Goal: Information Seeking & Learning: Compare options

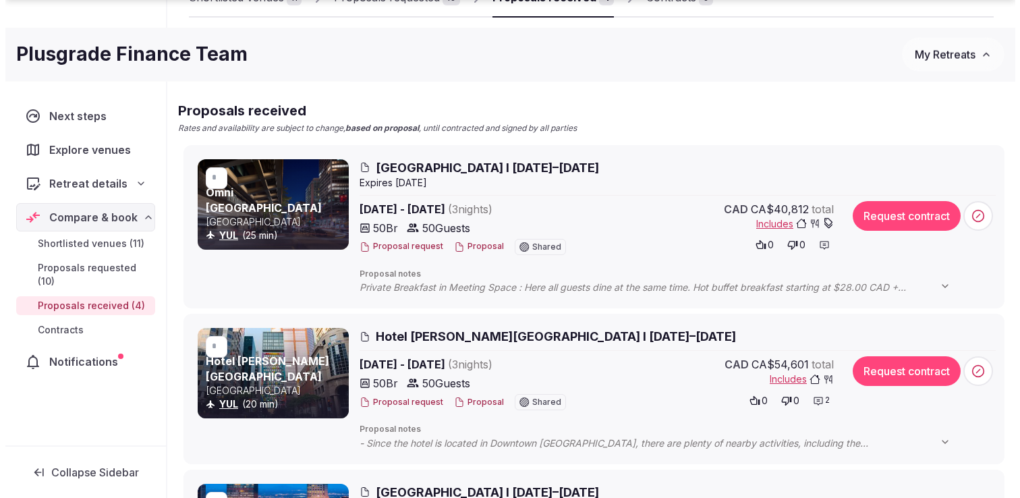
scroll to position [197, 0]
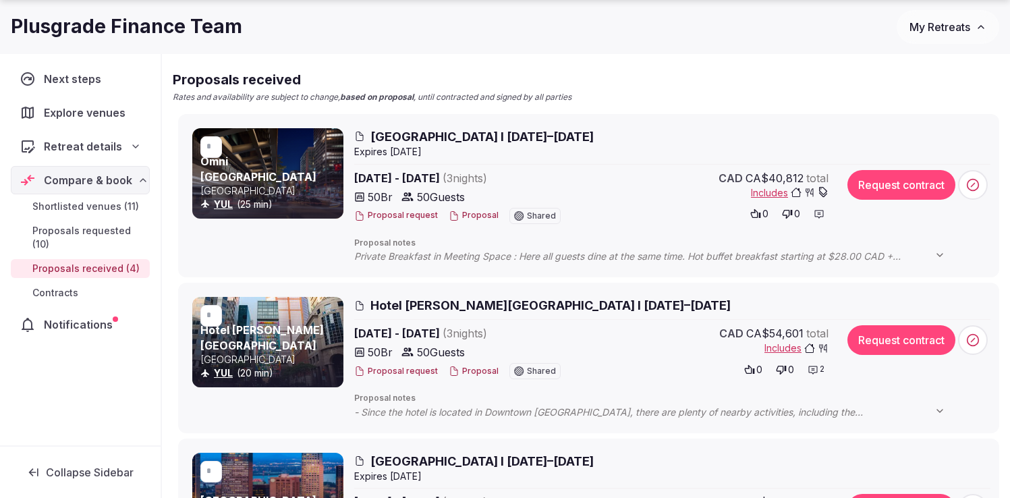
click at [438, 300] on span "Hotel Le Germain Montreal I 16–19th Feb, 2026" at bounding box center [550, 305] width 360 height 17
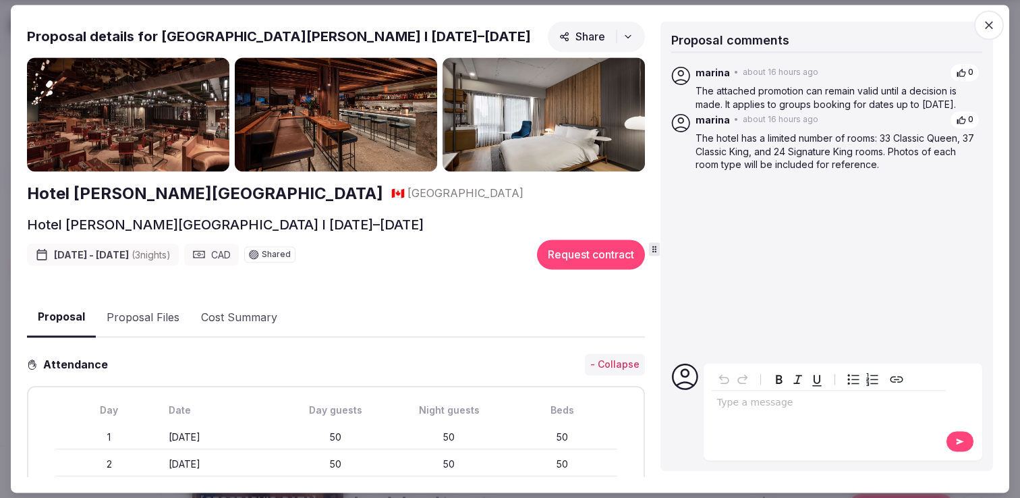
click at [159, 139] on img at bounding box center [128, 114] width 202 height 114
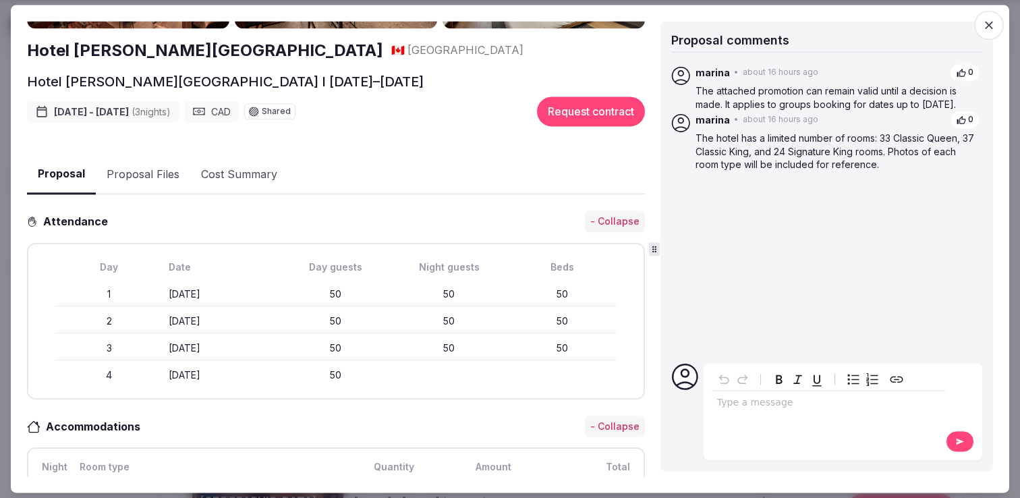
scroll to position [0, 0]
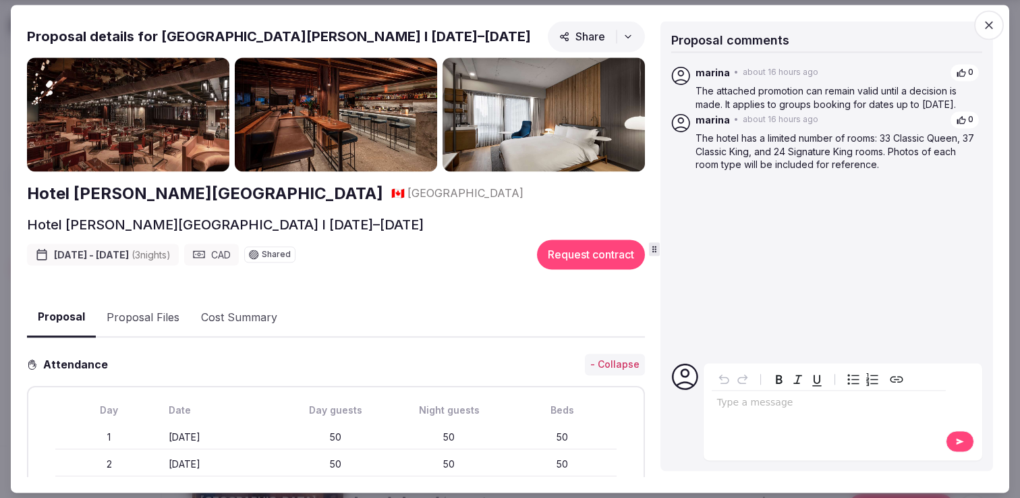
click at [138, 111] on img at bounding box center [128, 114] width 202 height 114
click at [987, 22] on icon "button" at bounding box center [988, 24] width 13 height 13
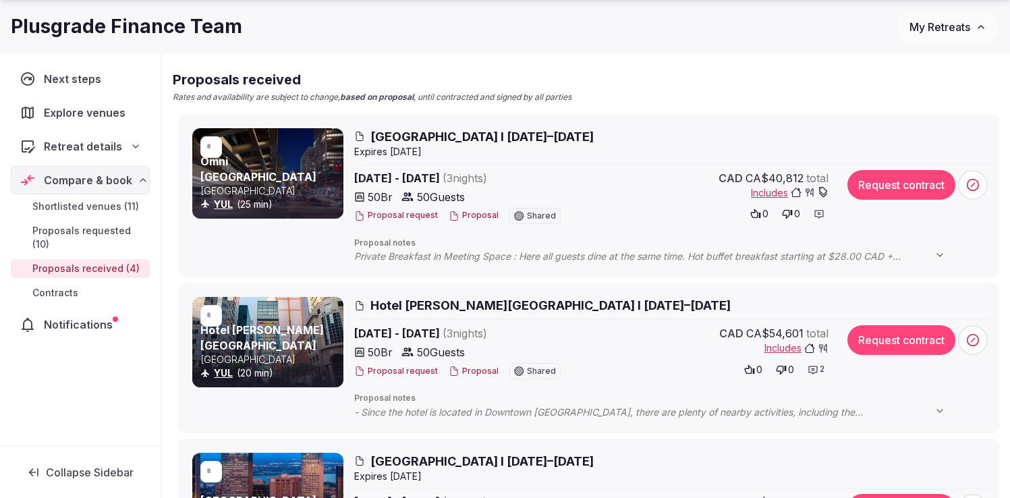
click at [476, 304] on span "Hotel Le Germain Montreal I 16–19th Feb, 2026" at bounding box center [550, 305] width 360 height 17
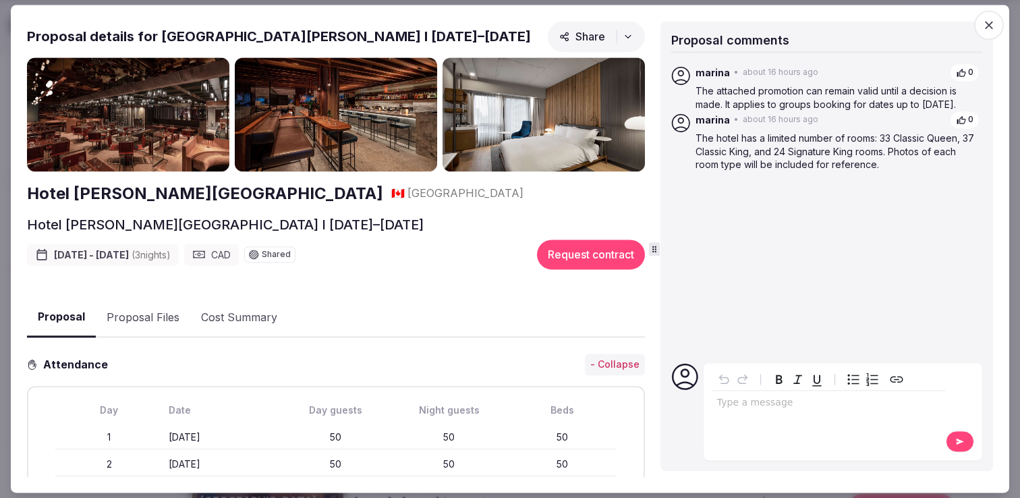
click at [993, 31] on icon "button" at bounding box center [988, 24] width 13 height 13
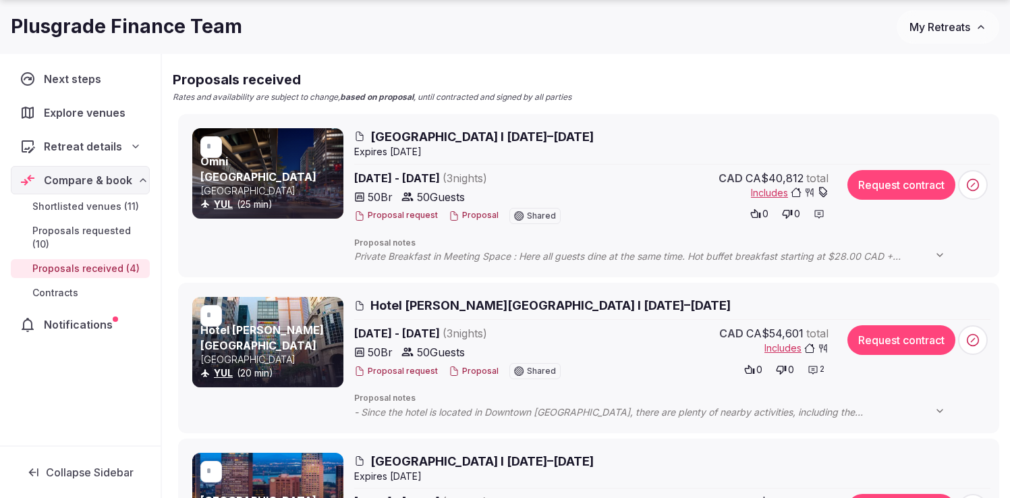
click at [72, 233] on span "Proposals requested (10)" at bounding box center [88, 237] width 112 height 27
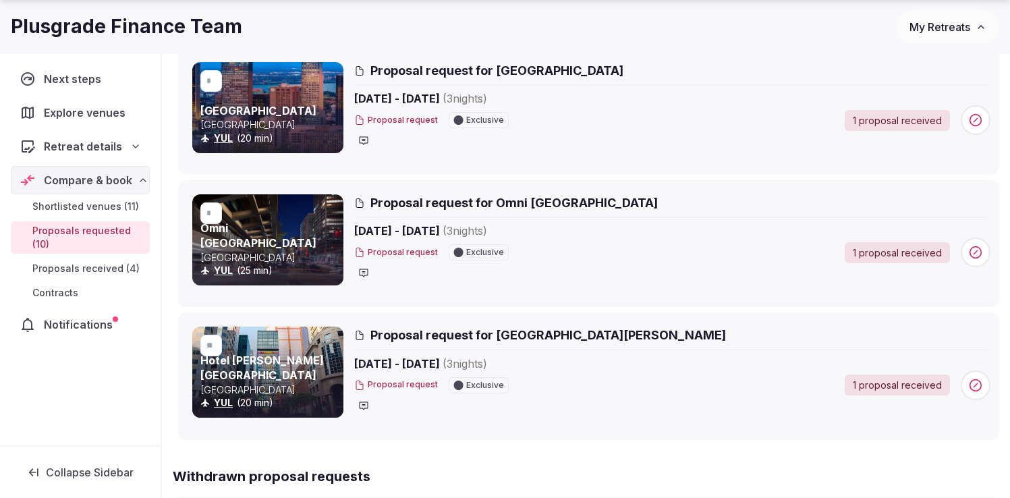
scroll to position [1180, 0]
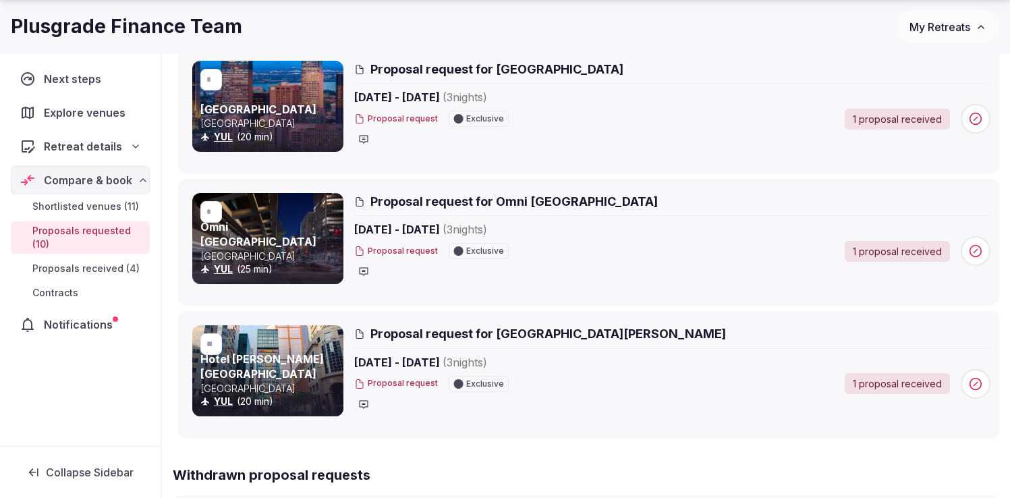
click at [410, 329] on span "Proposal request for Hotel Le Germain Montreal" at bounding box center [548, 333] width 356 height 17
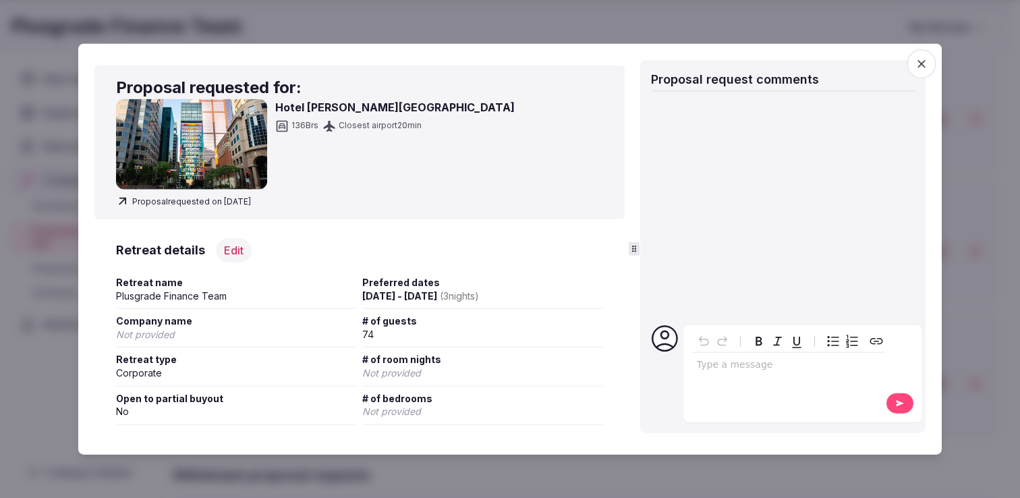
click at [198, 135] on img at bounding box center [191, 144] width 151 height 90
click at [922, 65] on icon "button" at bounding box center [921, 63] width 13 height 13
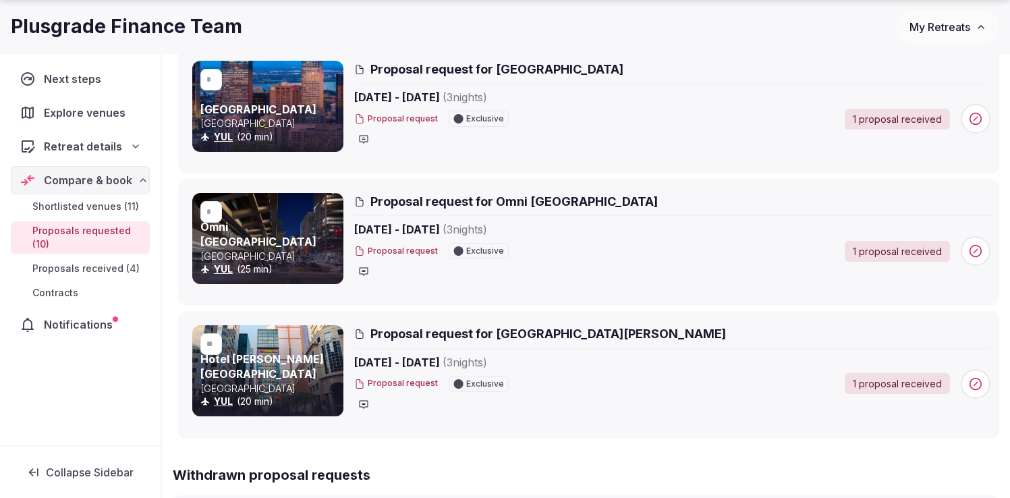
click at [291, 356] on div at bounding box center [267, 370] width 151 height 90
click at [434, 331] on span "Proposal request for Hotel Le Germain Montreal" at bounding box center [548, 333] width 356 height 17
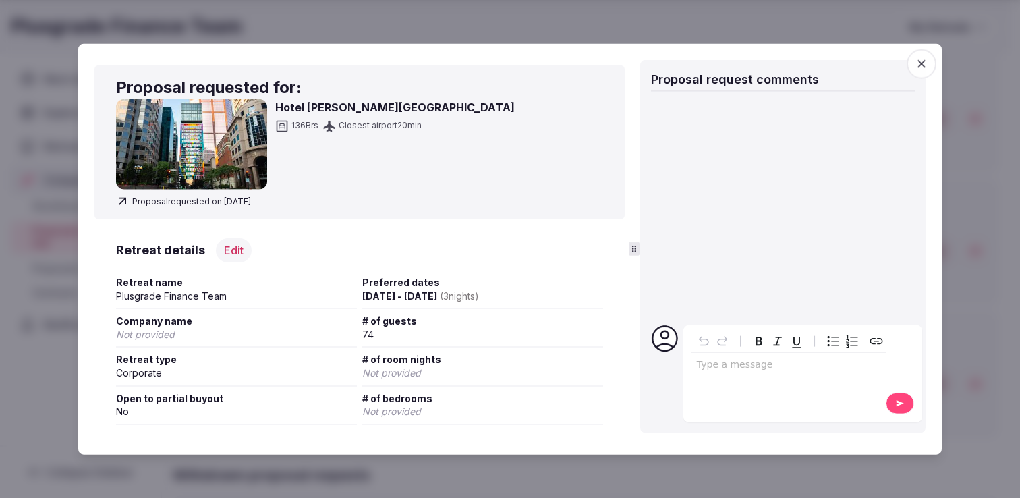
click at [924, 59] on icon "button" at bounding box center [921, 63] width 13 height 13
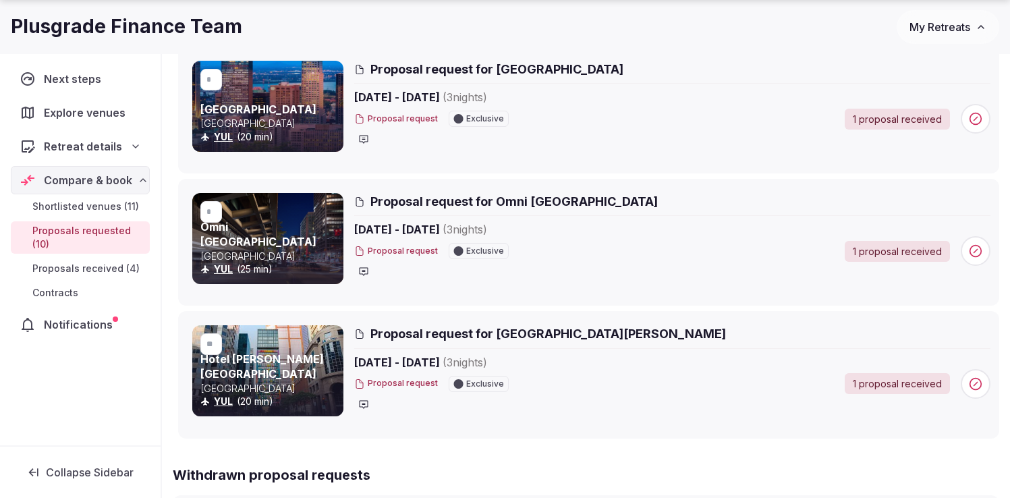
click at [74, 207] on span "Shortlisted venues (11)" at bounding box center [85, 206] width 107 height 13
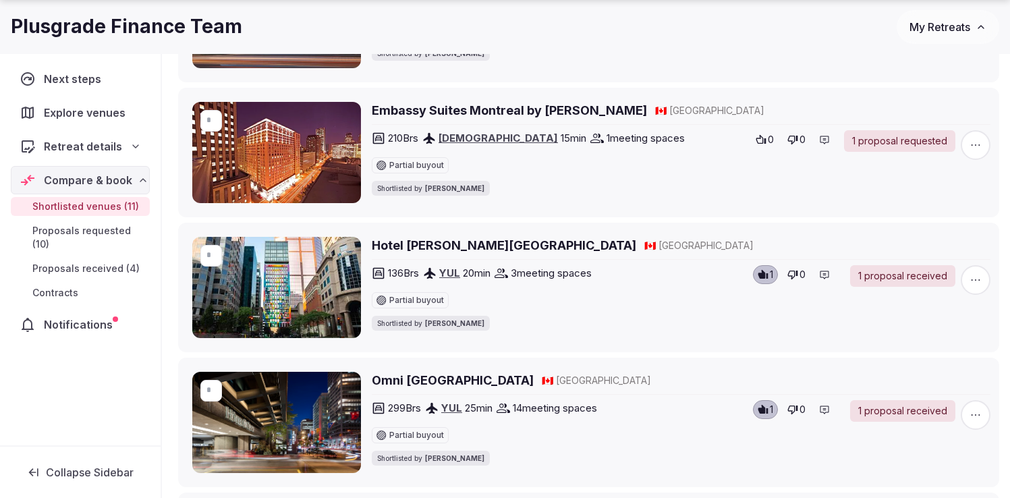
scroll to position [776, 0]
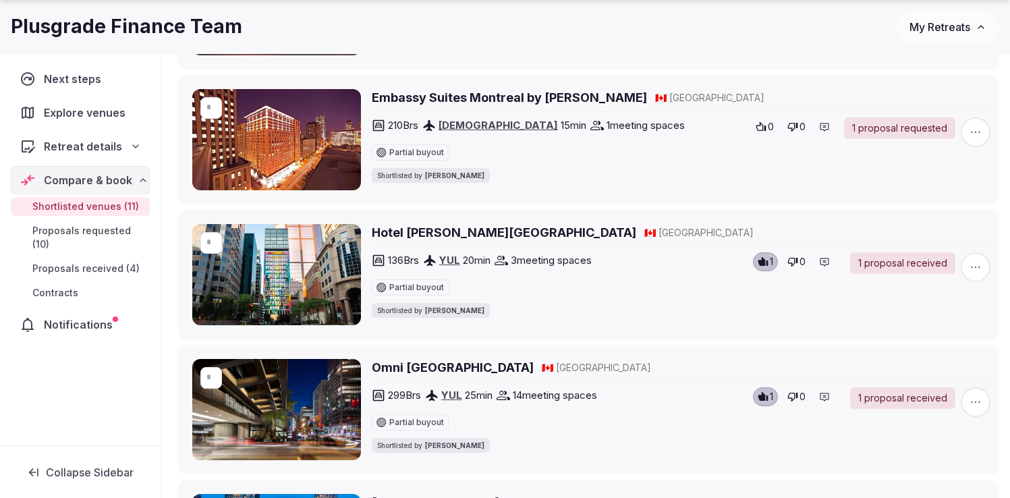
click at [437, 229] on h2 "Hotel Le Germain Montreal" at bounding box center [504, 232] width 264 height 17
click at [443, 364] on h2 "Omni Mont-Royal Hotel" at bounding box center [453, 367] width 162 height 17
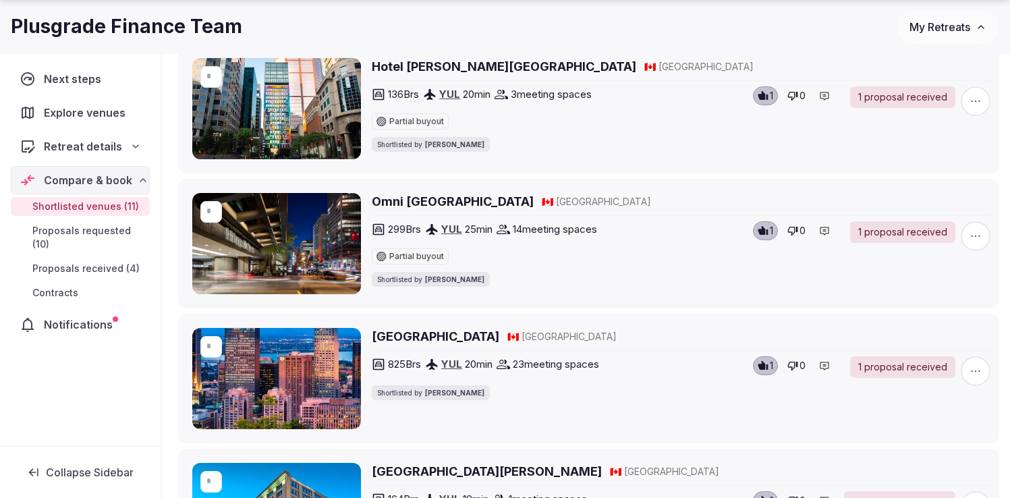
scroll to position [943, 0]
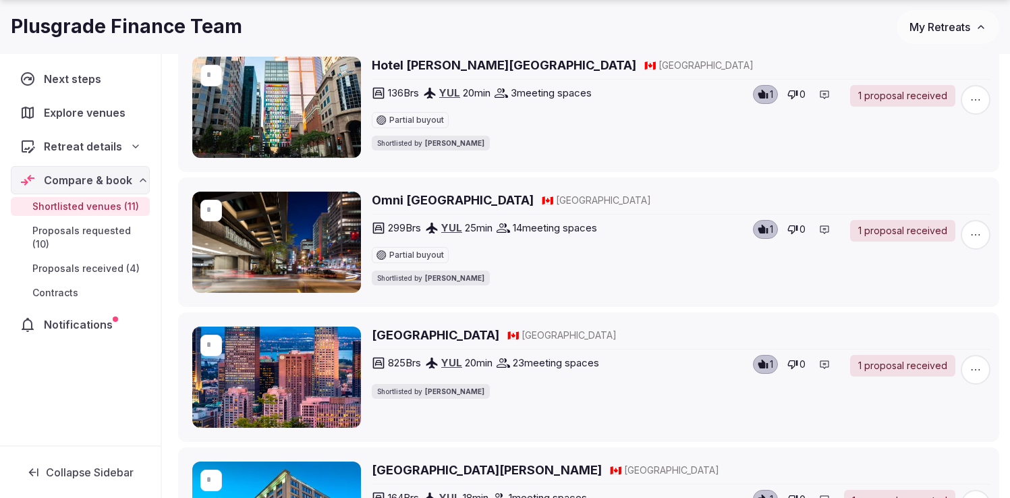
click at [427, 335] on h2 "Le Centre Sheraton Montreal Hotel" at bounding box center [436, 335] width 128 height 17
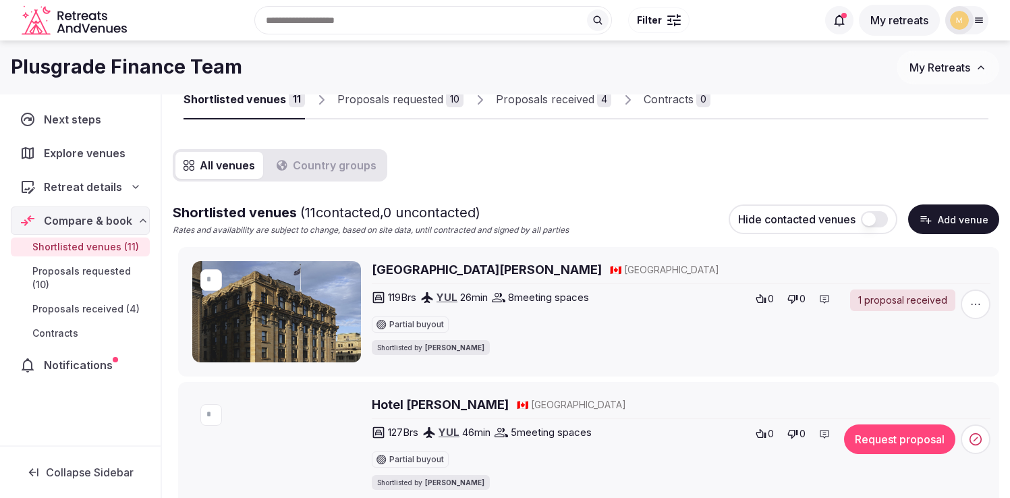
scroll to position [61, 0]
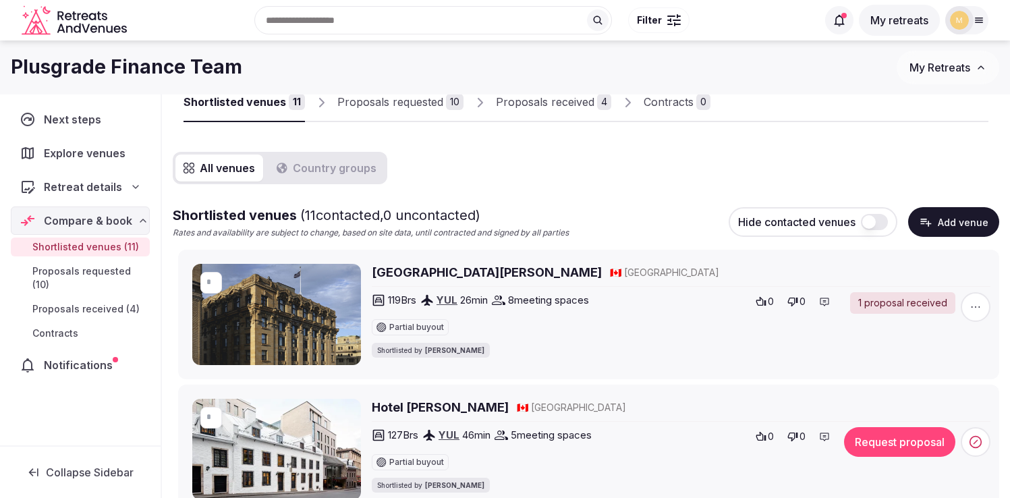
click at [415, 269] on h2 "[GEOGRAPHIC_DATA][PERSON_NAME]" at bounding box center [487, 272] width 230 height 17
click at [60, 309] on span "Proposals received (4)" at bounding box center [85, 308] width 107 height 13
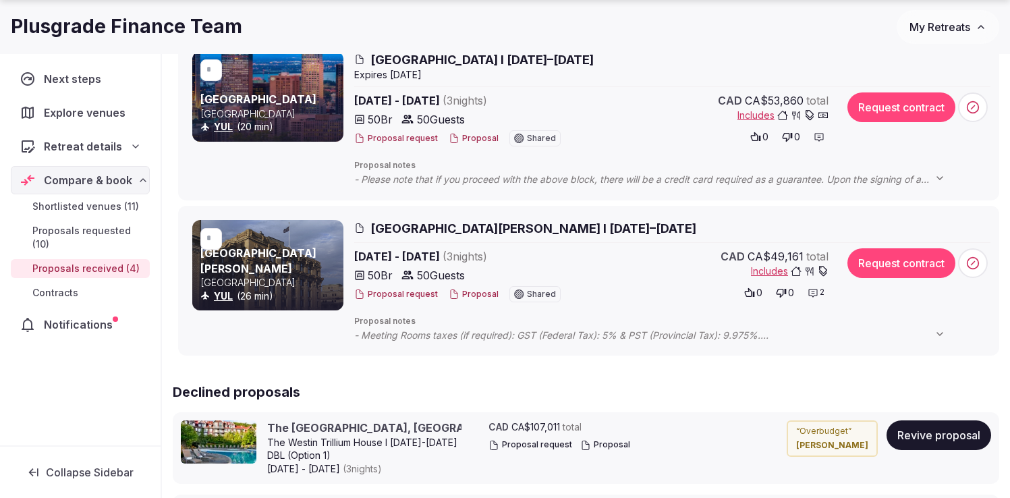
scroll to position [600, 0]
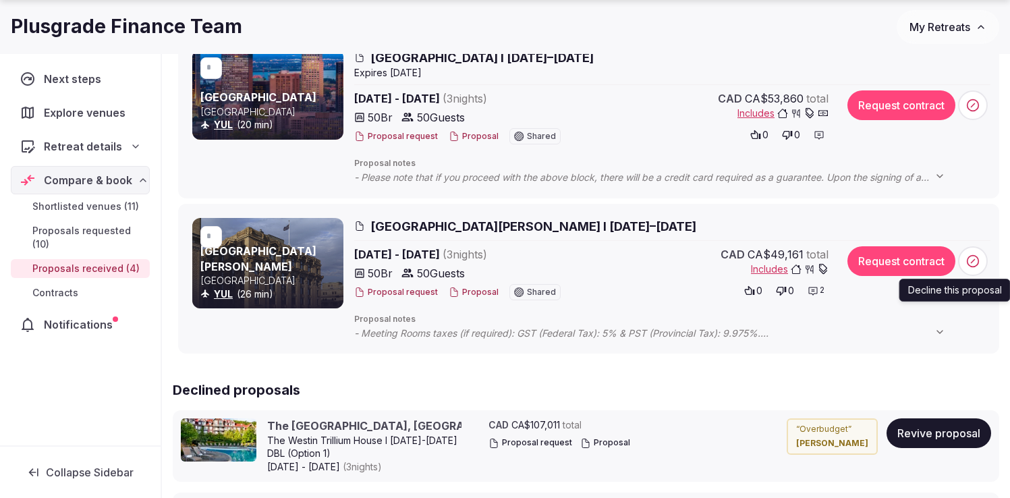
click at [976, 260] on icon at bounding box center [972, 260] width 13 height 13
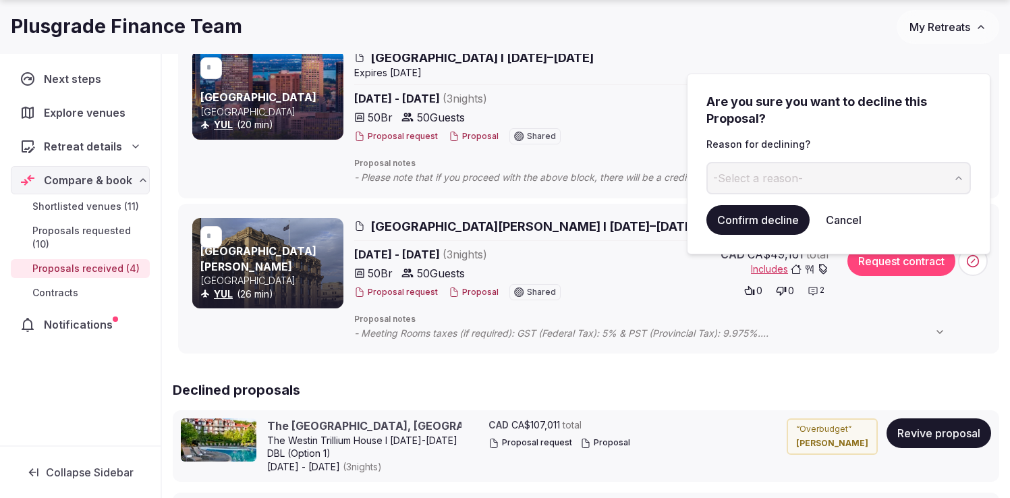
click at [772, 173] on span "-Select a reason-" at bounding box center [758, 178] width 90 height 15
click at [752, 219] on button "Confirm decline" at bounding box center [757, 220] width 103 height 30
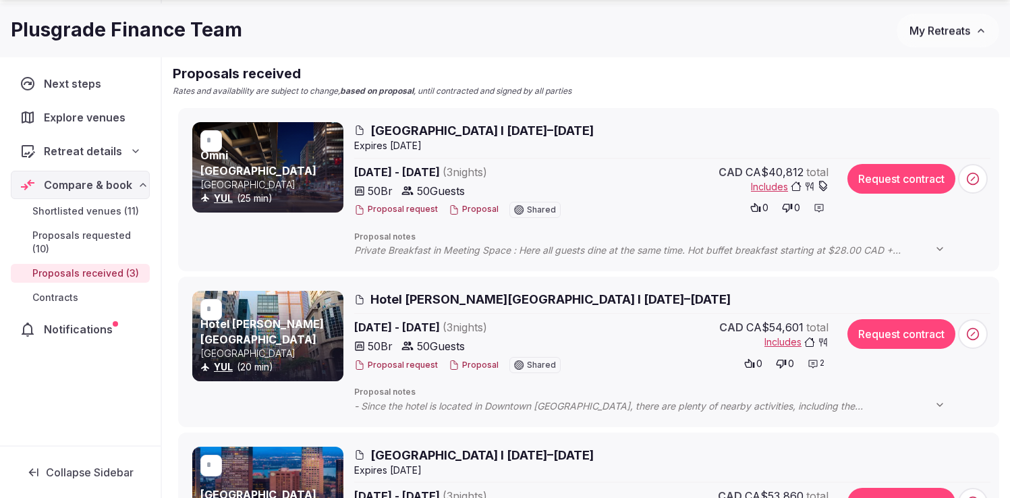
scroll to position [204, 0]
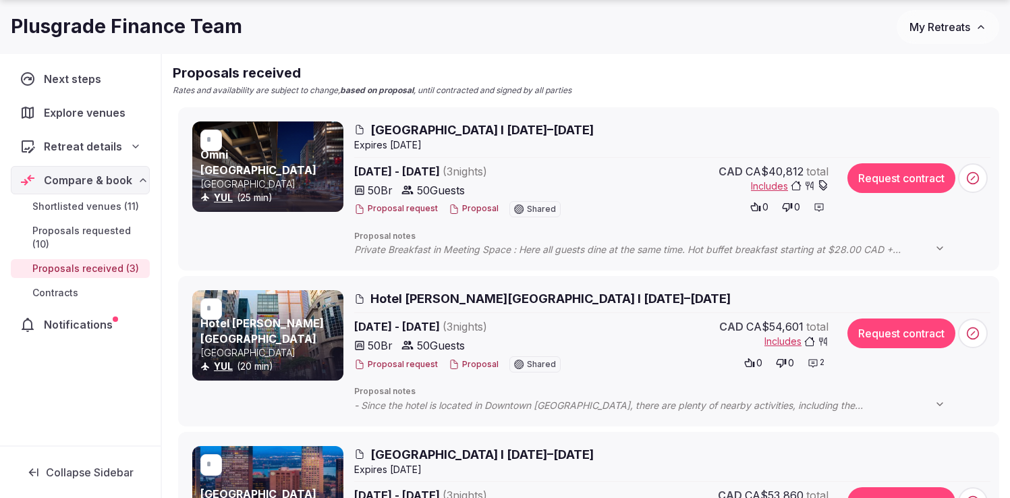
click at [752, 364] on icon at bounding box center [749, 363] width 11 height 11
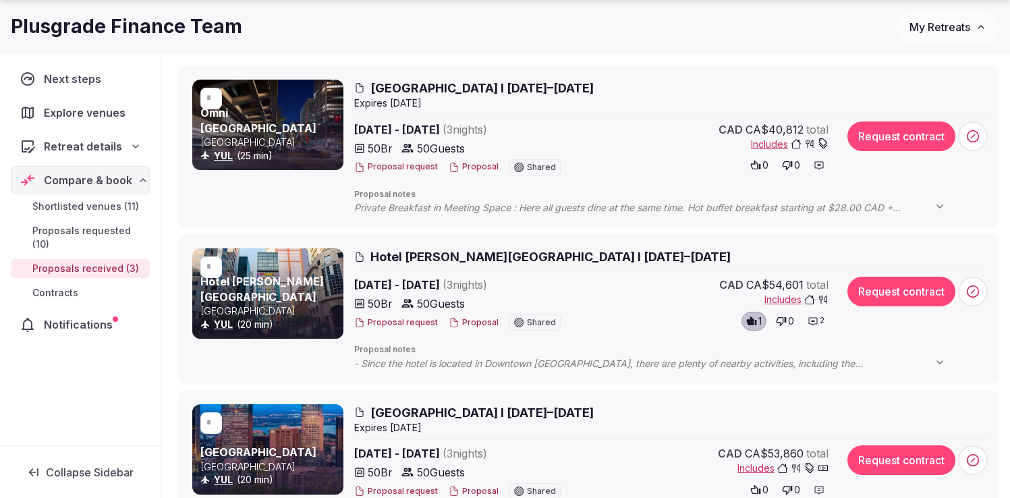
scroll to position [247, 0]
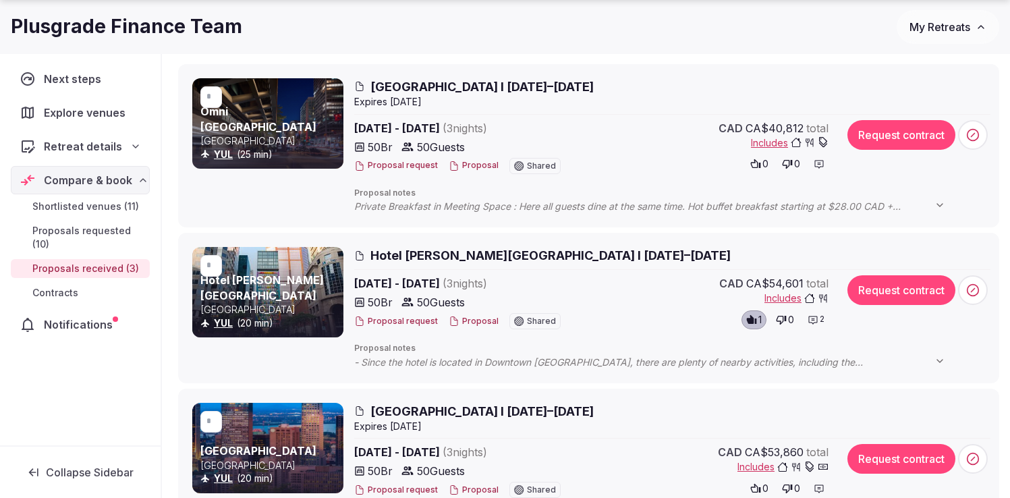
click at [812, 316] on icon at bounding box center [813, 320] width 9 height 8
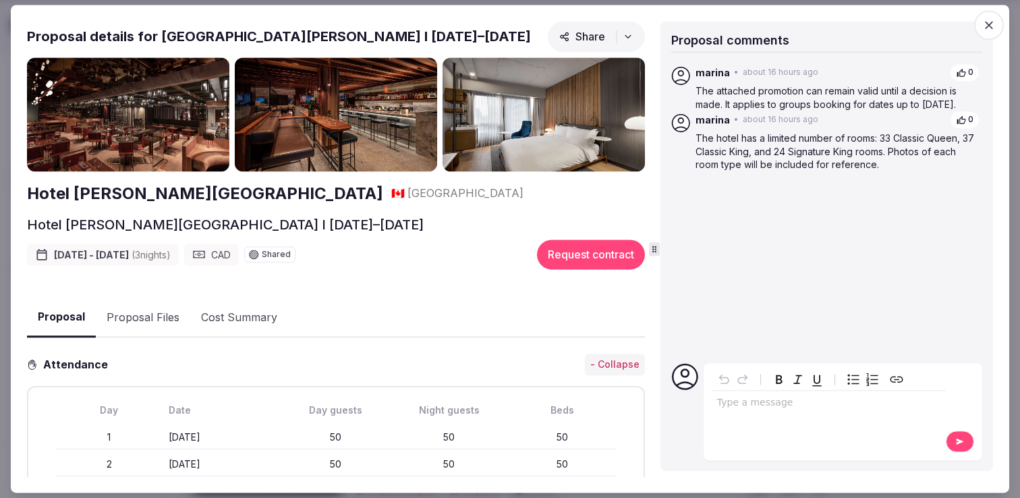
click at [729, 415] on div "editable markdown" at bounding box center [829, 404] width 234 height 27
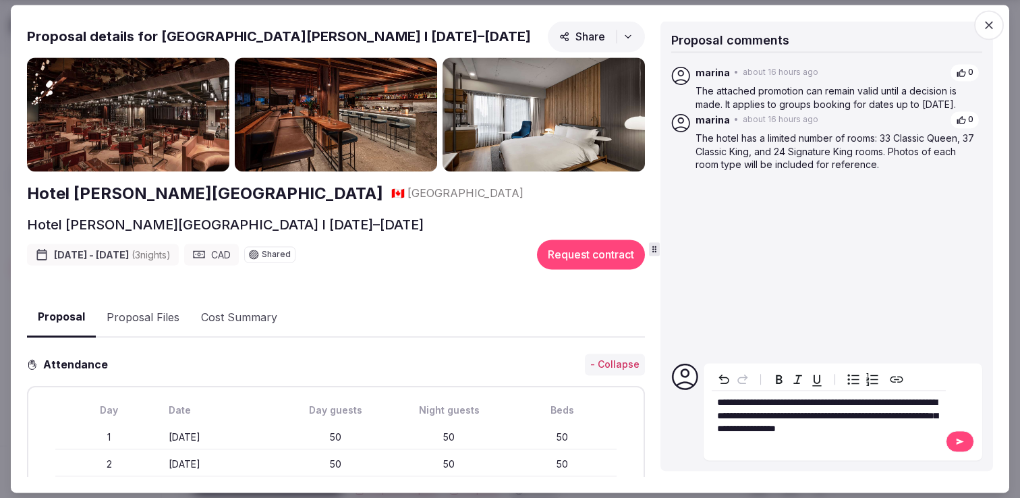
click at [959, 445] on icon at bounding box center [960, 441] width 11 height 9
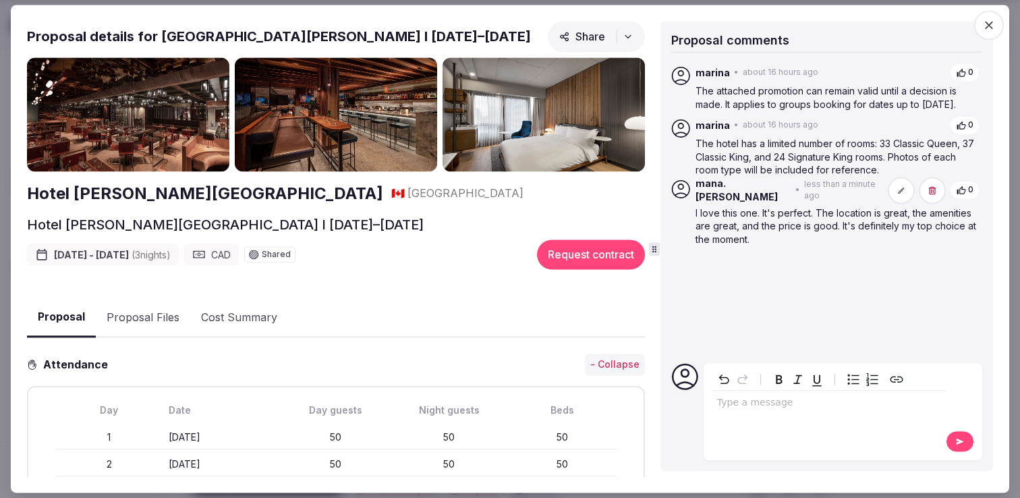
click at [988, 25] on icon "button" at bounding box center [989, 26] width 8 height 8
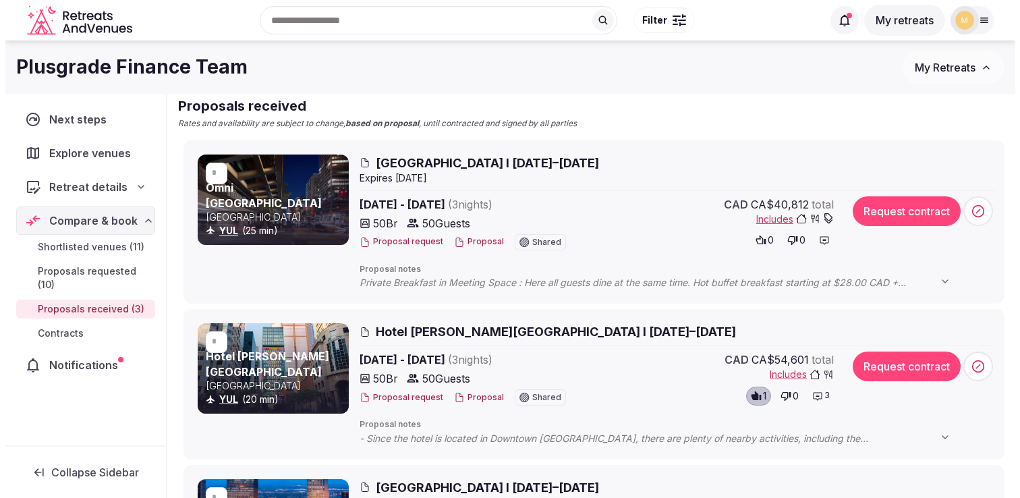
scroll to position [155, 0]
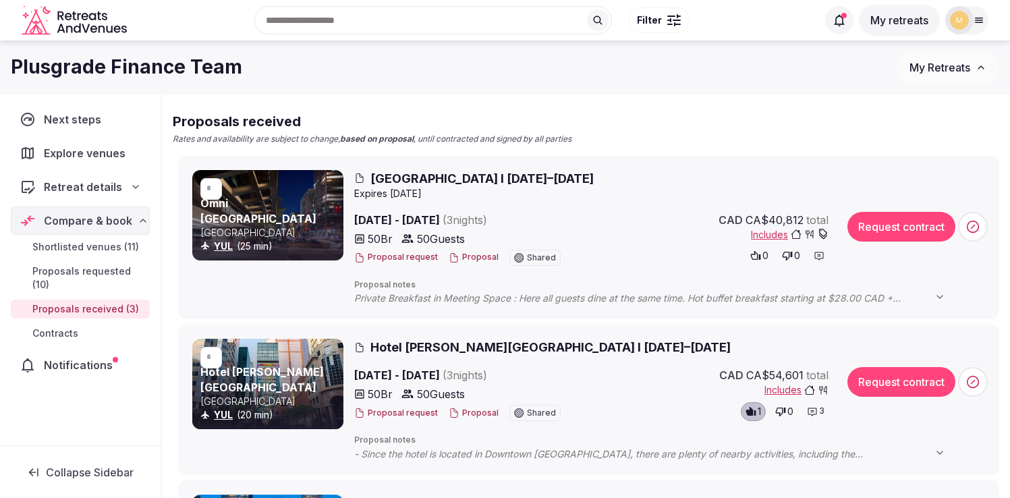
click at [818, 252] on icon at bounding box center [819, 255] width 11 height 11
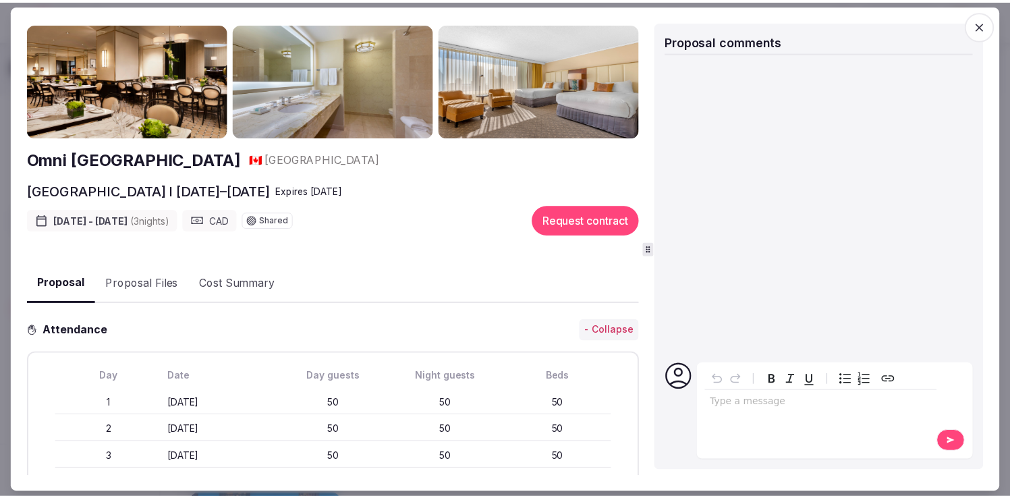
scroll to position [0, 0]
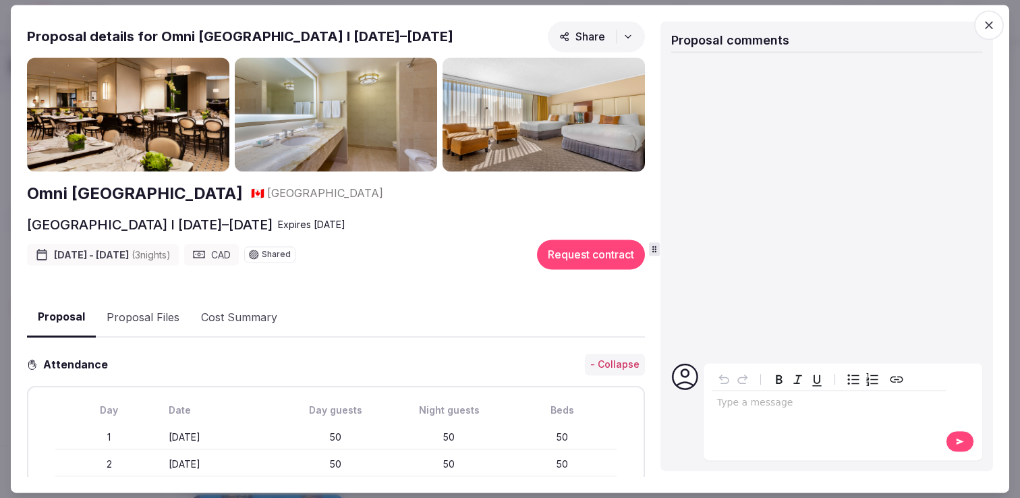
click at [738, 421] on div "Type a message" at bounding box center [829, 411] width 234 height 84
click at [731, 401] on p "editable markdown" at bounding box center [828, 403] width 223 height 13
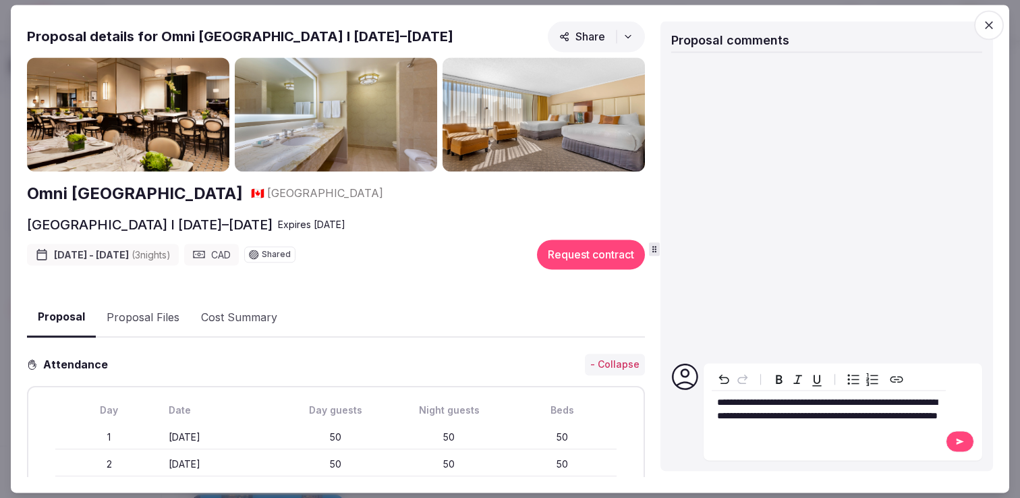
click at [856, 423] on p "**********" at bounding box center [828, 410] width 223 height 26
click at [955, 443] on icon at bounding box center [960, 441] width 11 height 9
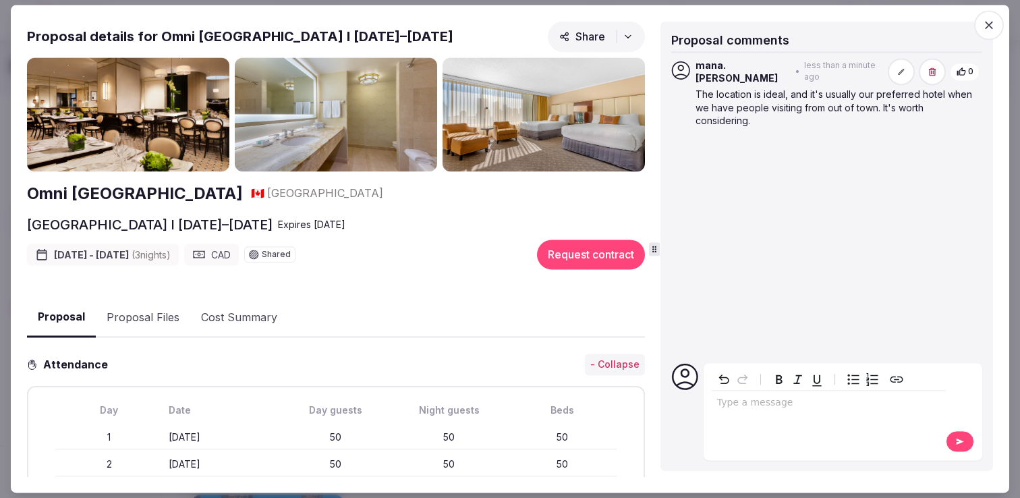
click at [994, 25] on icon "button" at bounding box center [988, 24] width 13 height 13
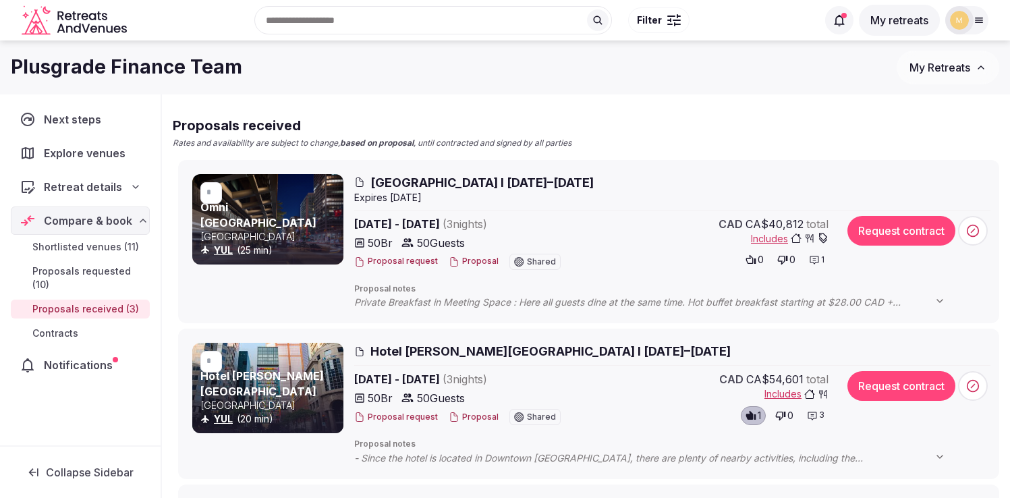
scroll to position [145, 0]
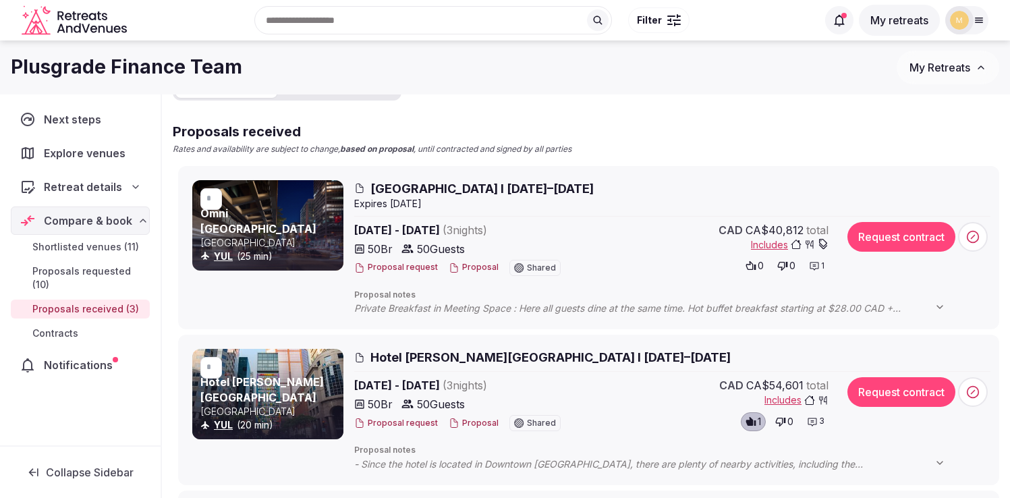
click at [750, 265] on icon at bounding box center [751, 265] width 11 height 11
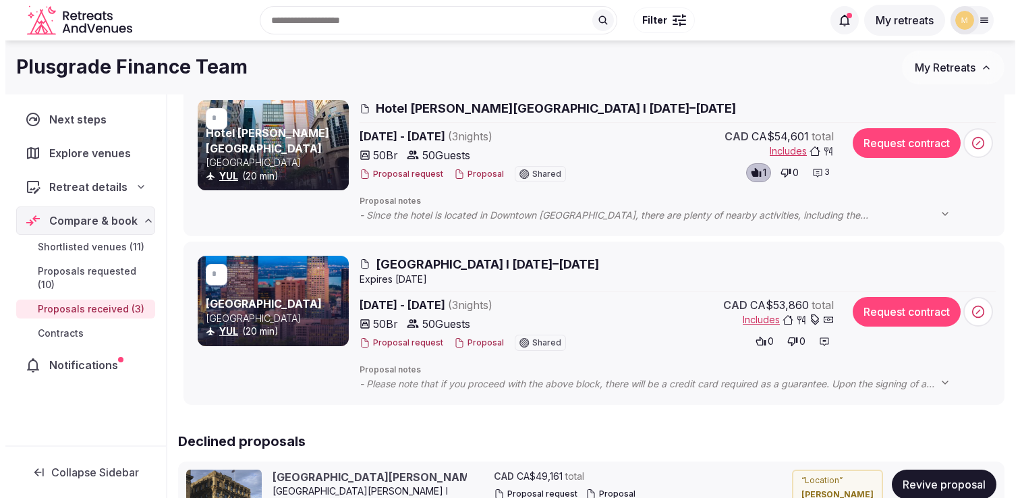
scroll to position [393, 0]
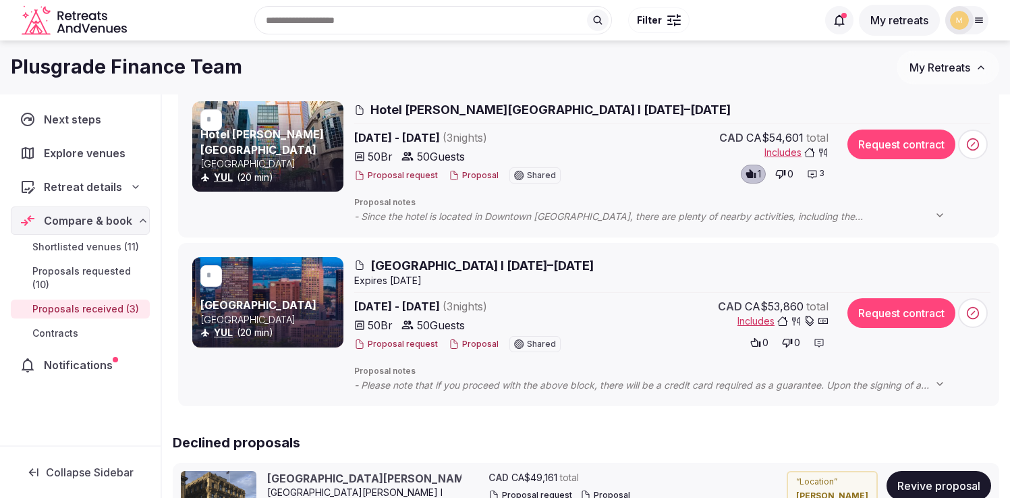
click at [815, 343] on icon at bounding box center [819, 343] width 9 height 8
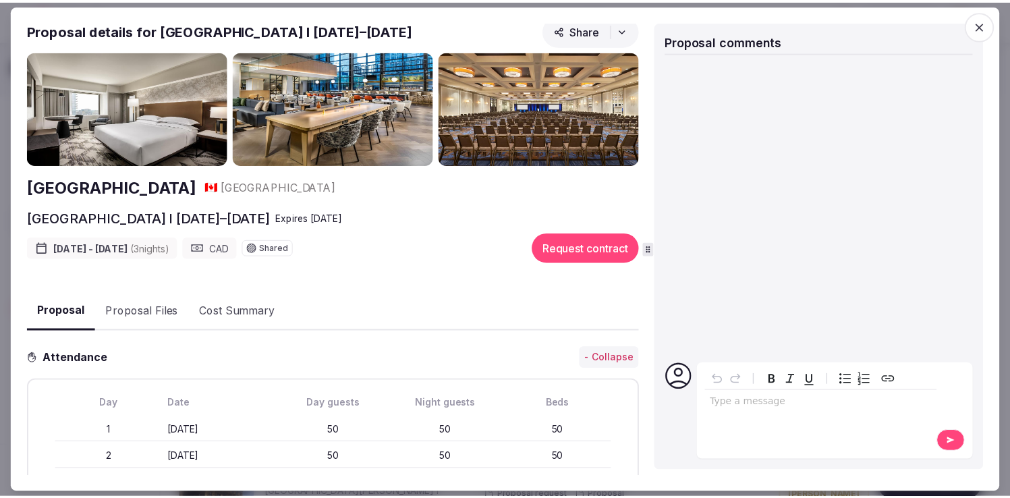
scroll to position [1, 0]
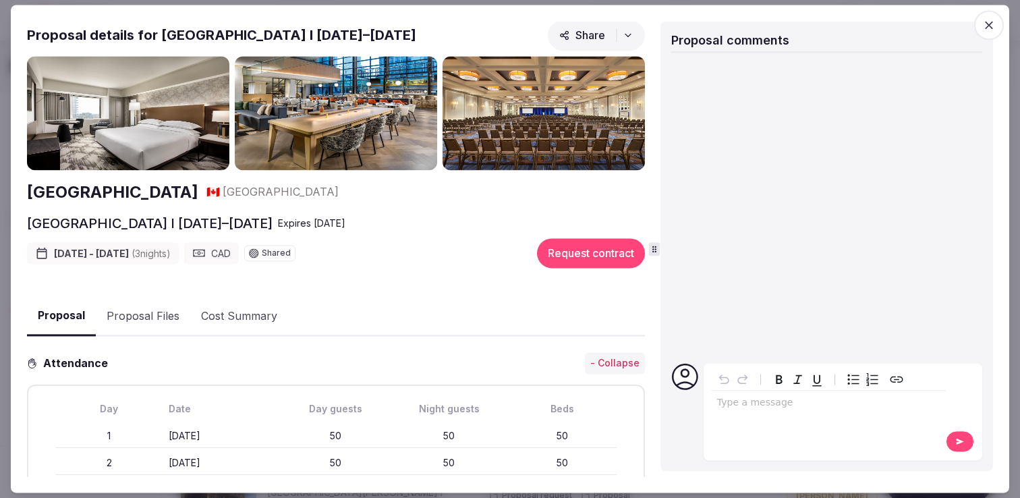
click at [760, 410] on div "editable markdown" at bounding box center [829, 404] width 234 height 27
click at [957, 445] on icon at bounding box center [960, 441] width 11 height 9
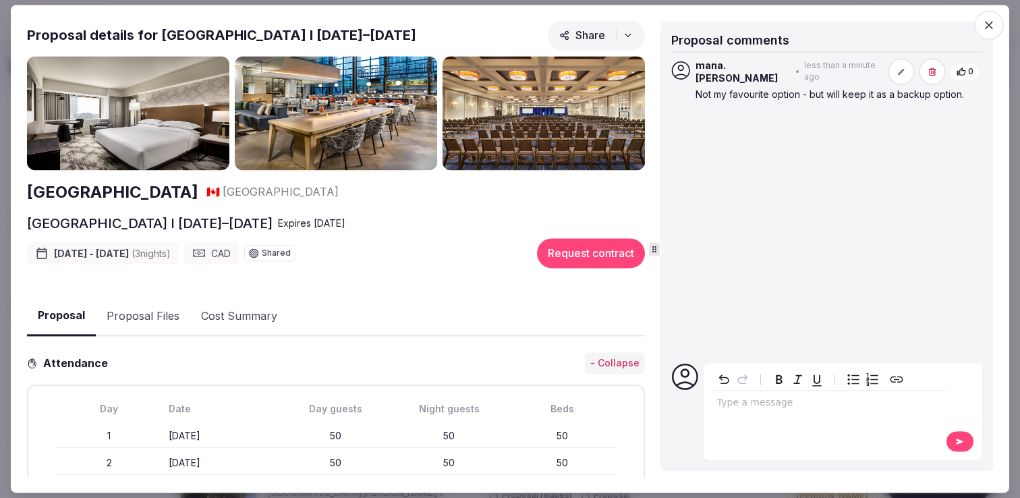
click at [992, 22] on icon "button" at bounding box center [989, 26] width 8 height 8
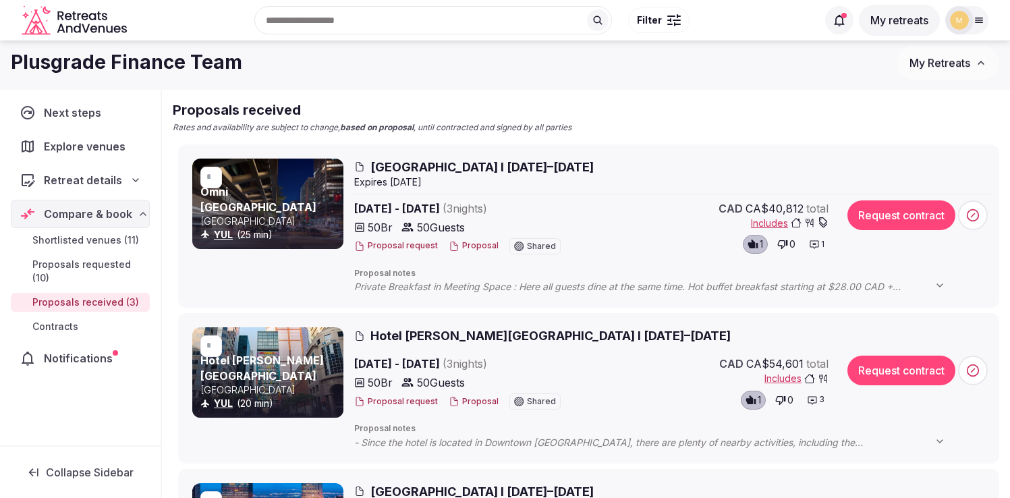
scroll to position [166, 0]
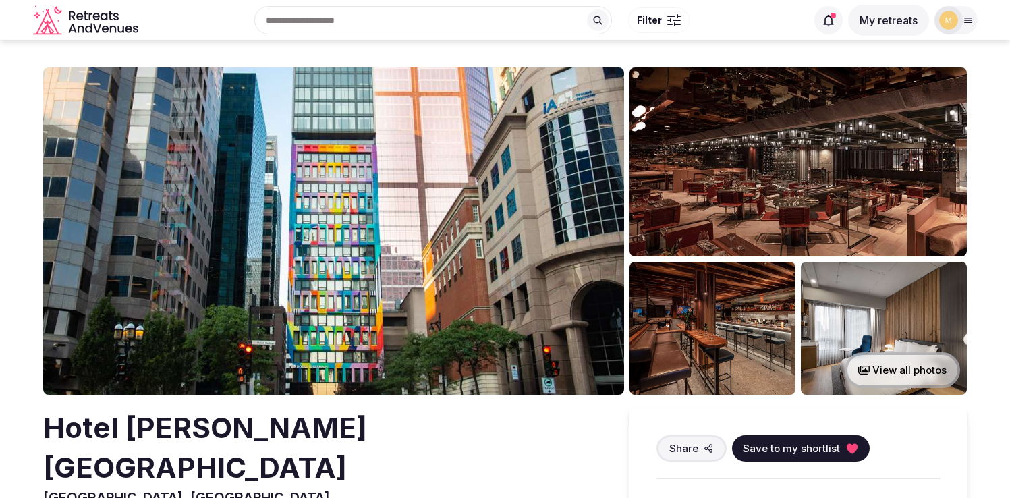
click at [269, 171] on img at bounding box center [333, 230] width 581 height 327
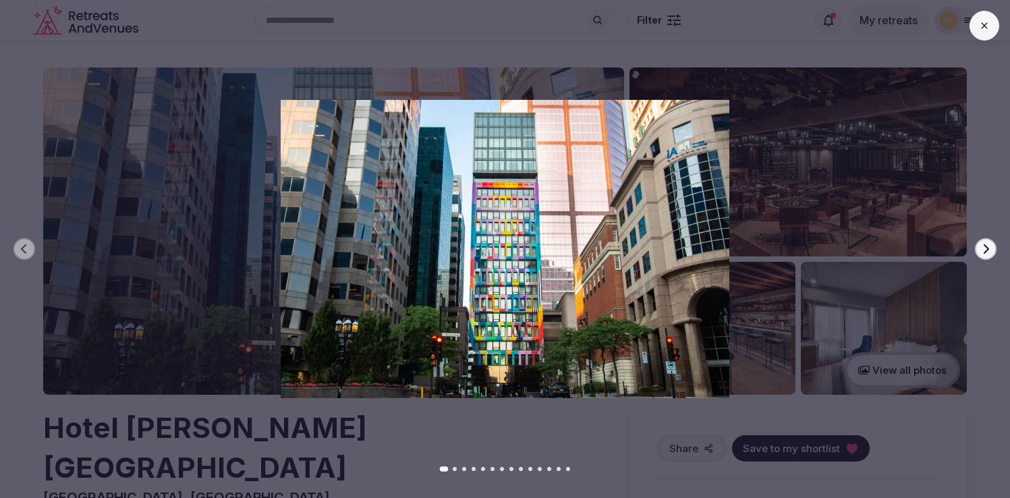
click at [986, 250] on icon "button" at bounding box center [985, 249] width 11 height 11
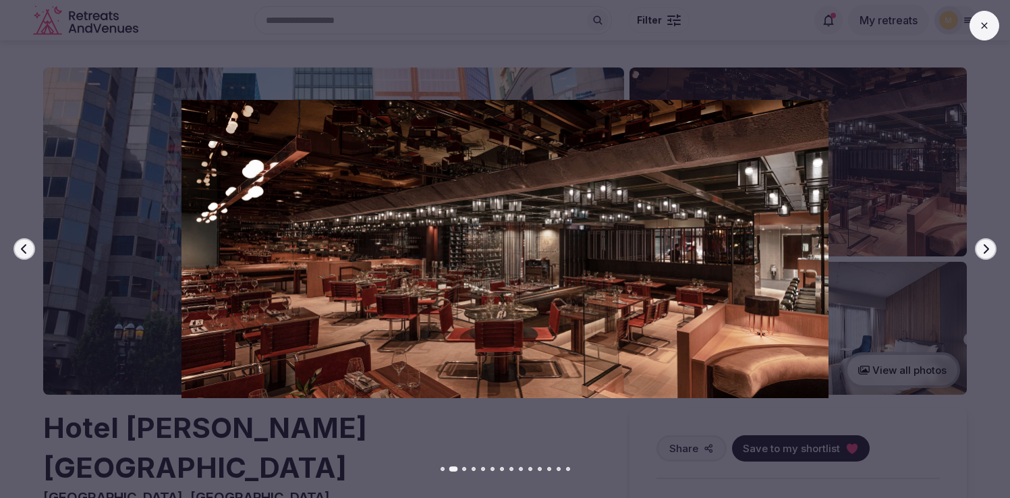
click at [986, 250] on icon "button" at bounding box center [985, 249] width 11 height 11
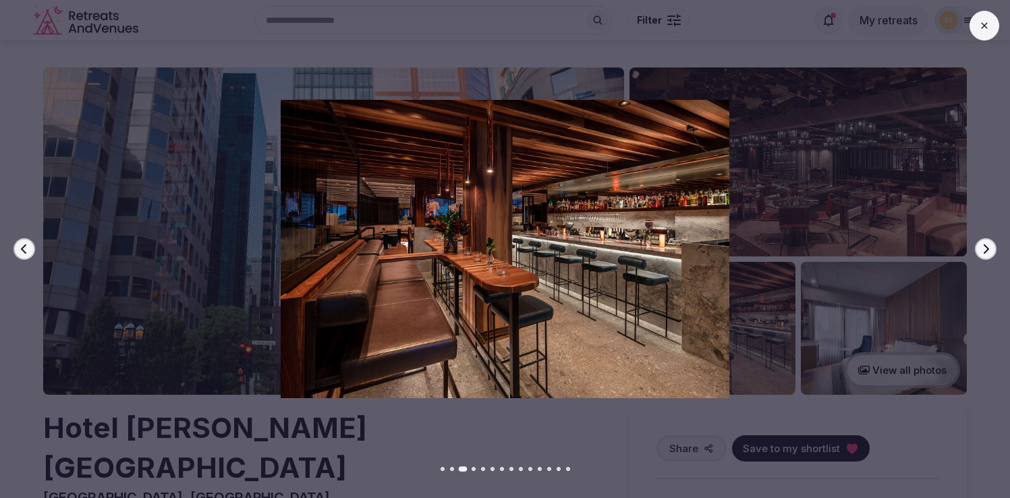
click at [986, 250] on icon "button" at bounding box center [985, 249] width 11 height 11
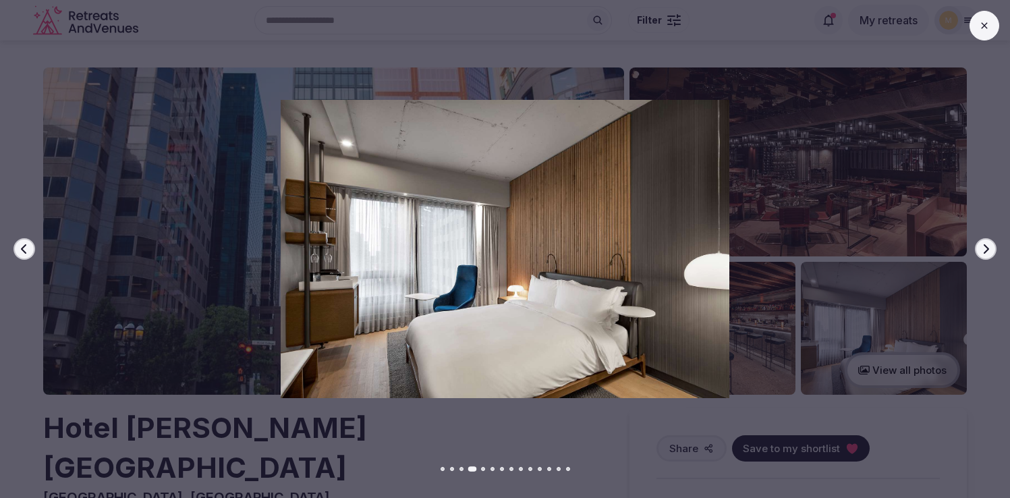
click at [986, 250] on icon "button" at bounding box center [985, 249] width 11 height 11
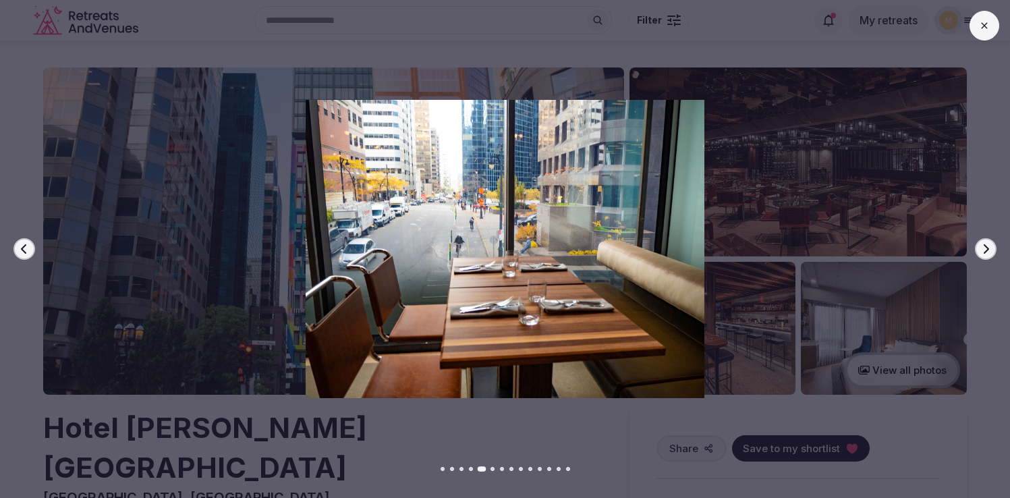
click at [986, 250] on icon "button" at bounding box center [985, 249] width 11 height 11
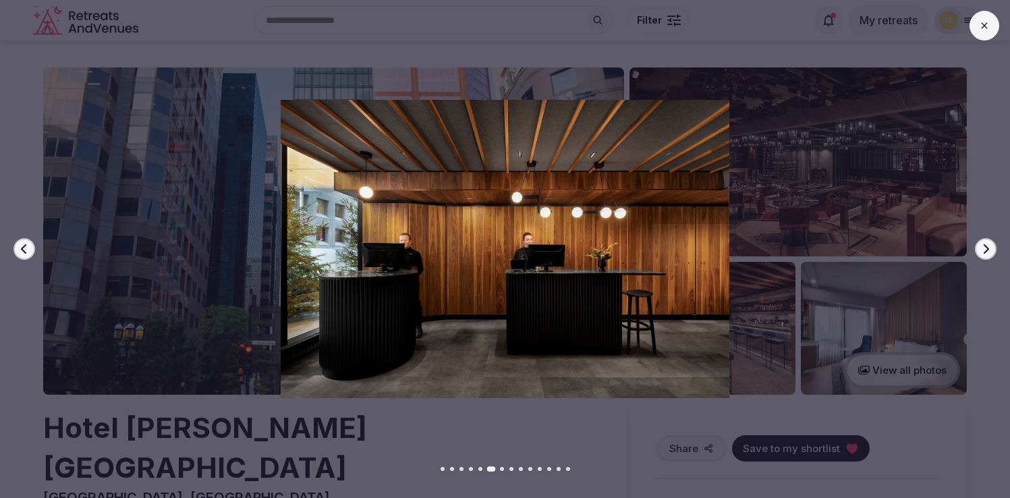
click at [986, 250] on icon "button" at bounding box center [985, 249] width 11 height 11
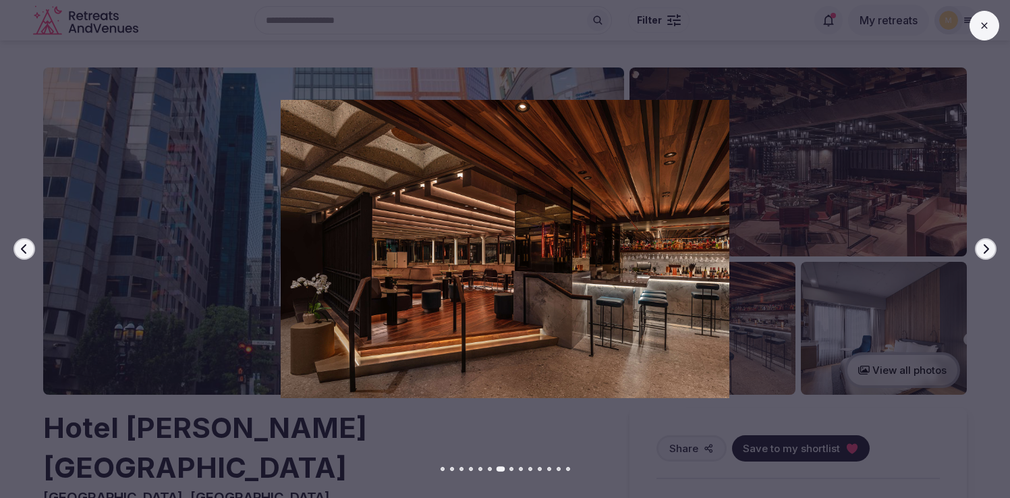
click at [986, 250] on icon "button" at bounding box center [985, 249] width 11 height 11
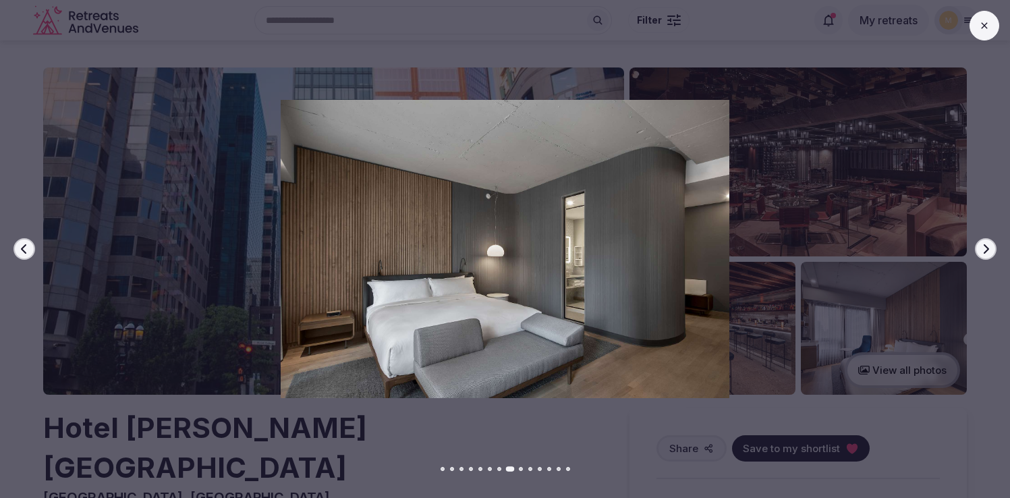
click at [986, 250] on icon "button" at bounding box center [985, 249] width 11 height 11
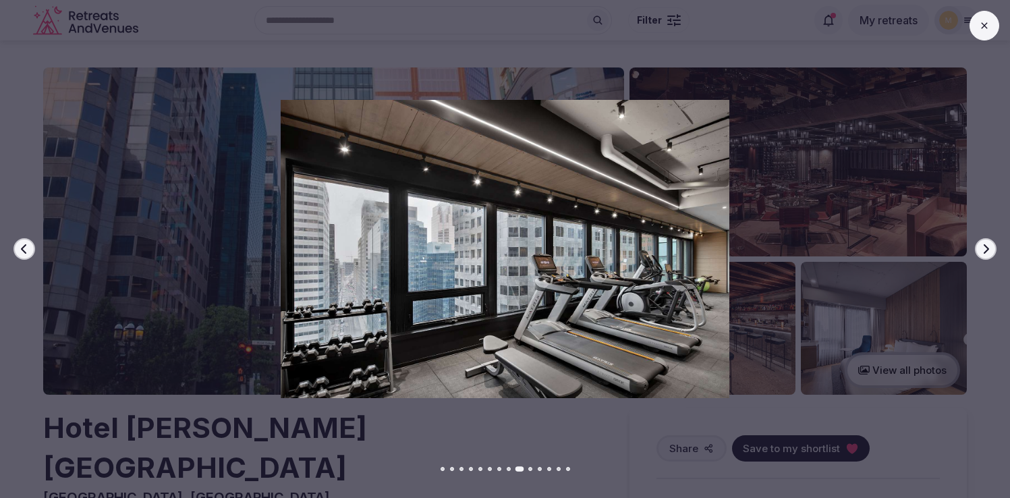
click at [986, 250] on icon "button" at bounding box center [985, 249] width 11 height 11
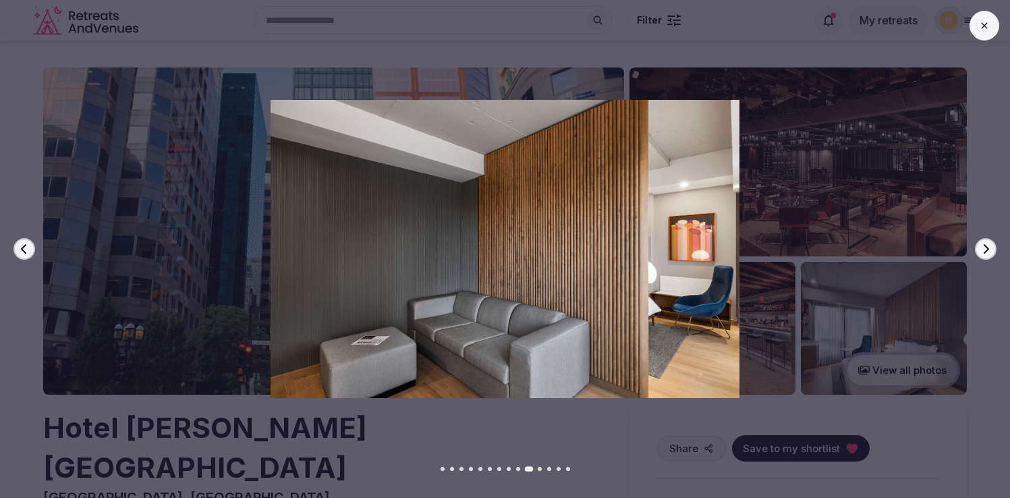
click at [986, 250] on icon "button" at bounding box center [985, 249] width 11 height 11
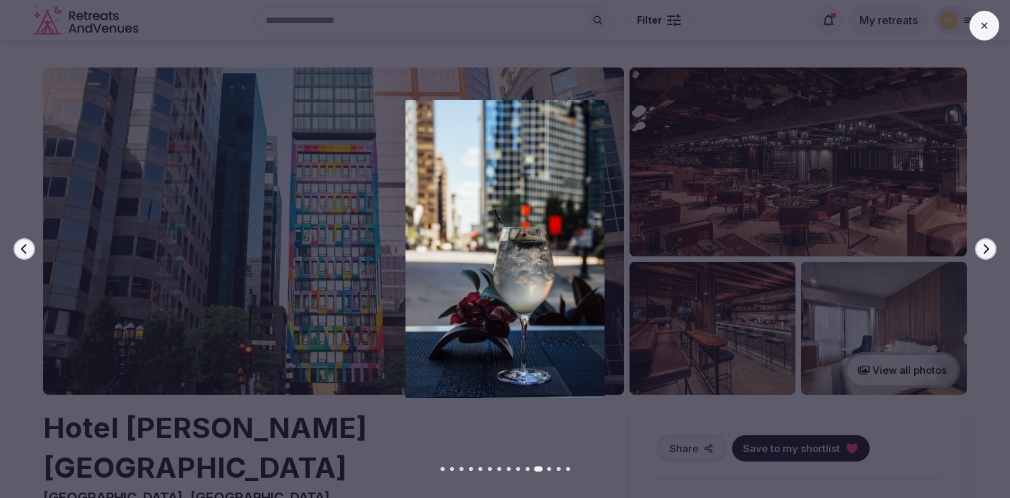
click at [986, 250] on icon "button" at bounding box center [985, 249] width 11 height 11
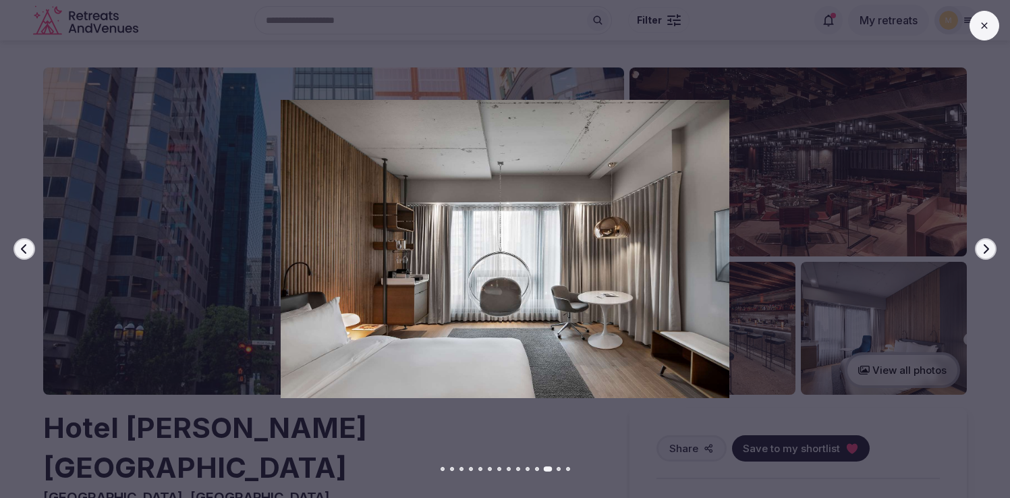
click at [986, 250] on icon "button" at bounding box center [985, 249] width 11 height 11
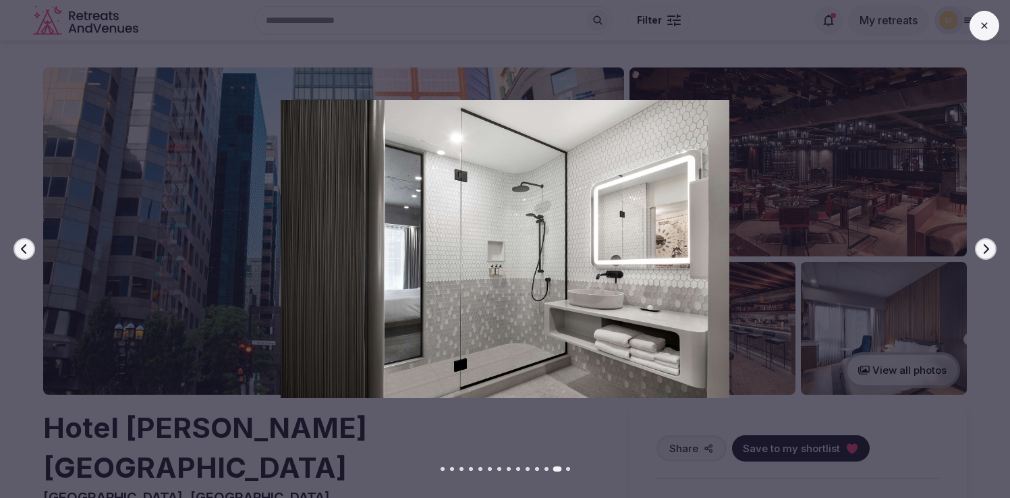
click at [986, 250] on icon "button" at bounding box center [985, 249] width 11 height 11
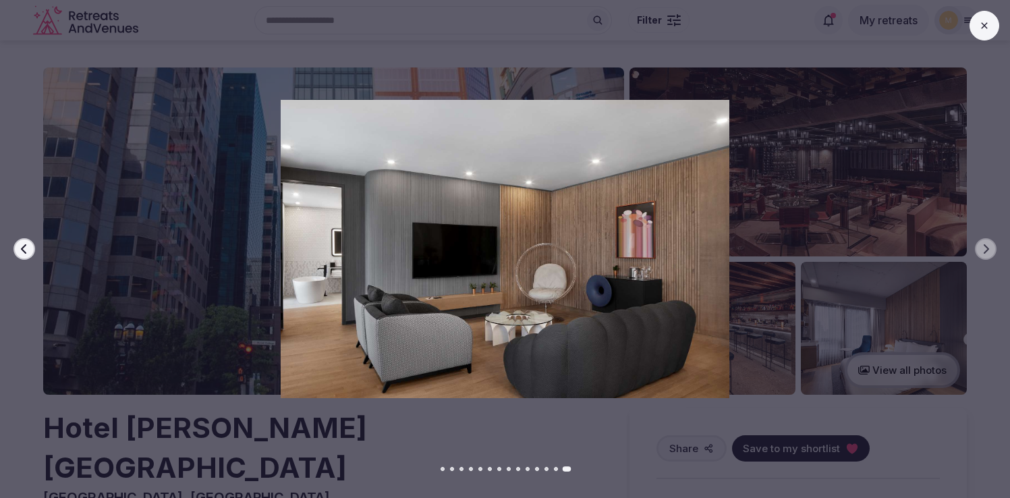
click at [984, 24] on icon at bounding box center [984, 25] width 11 height 11
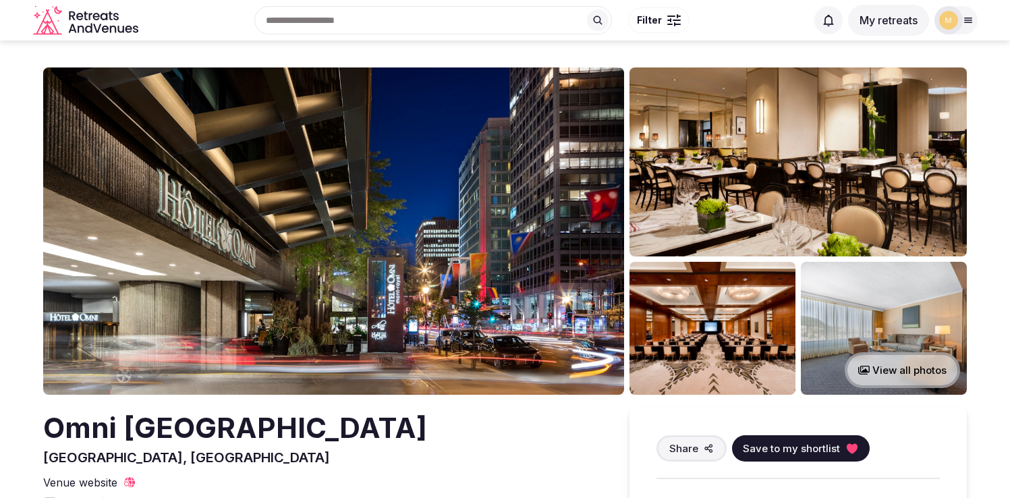
click at [252, 224] on img at bounding box center [333, 230] width 581 height 327
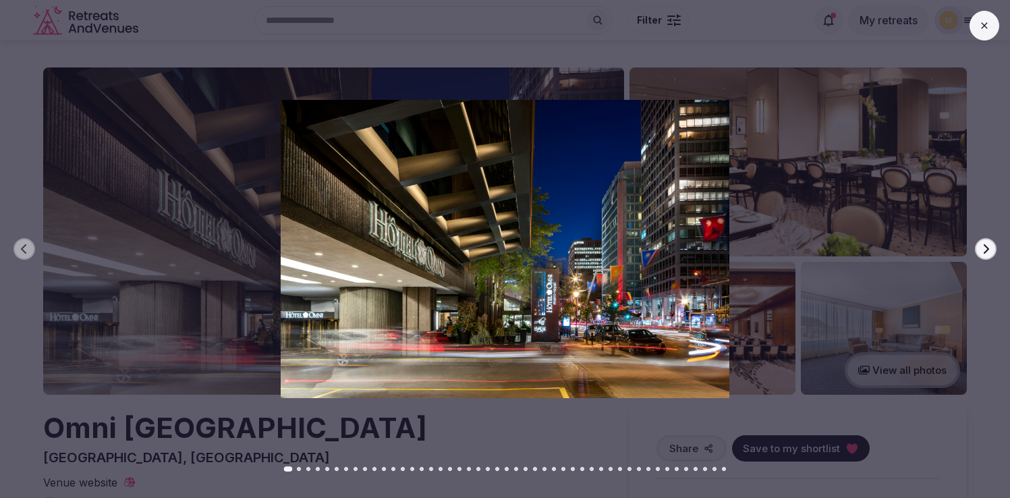
click at [985, 248] on icon "button" at bounding box center [985, 249] width 11 height 11
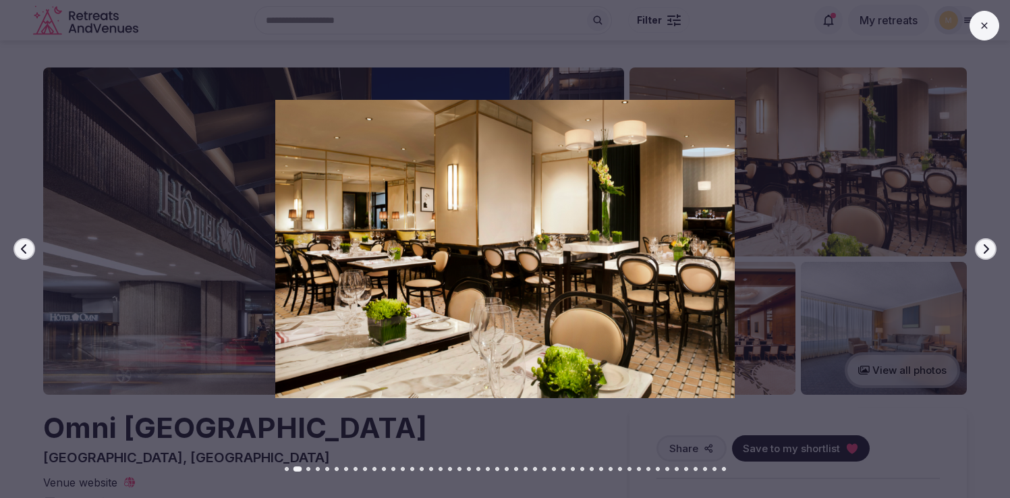
click at [985, 248] on icon "button" at bounding box center [985, 249] width 11 height 11
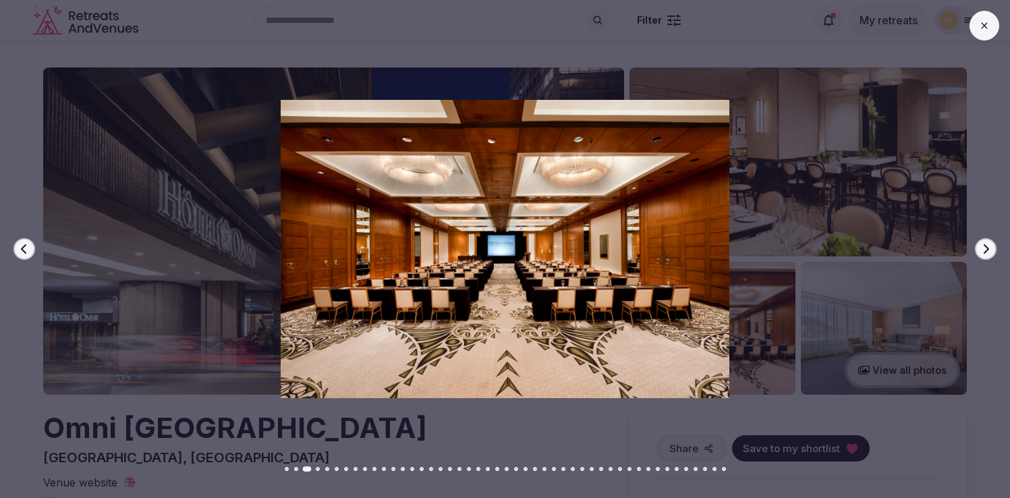
click at [985, 248] on icon "button" at bounding box center [985, 249] width 11 height 11
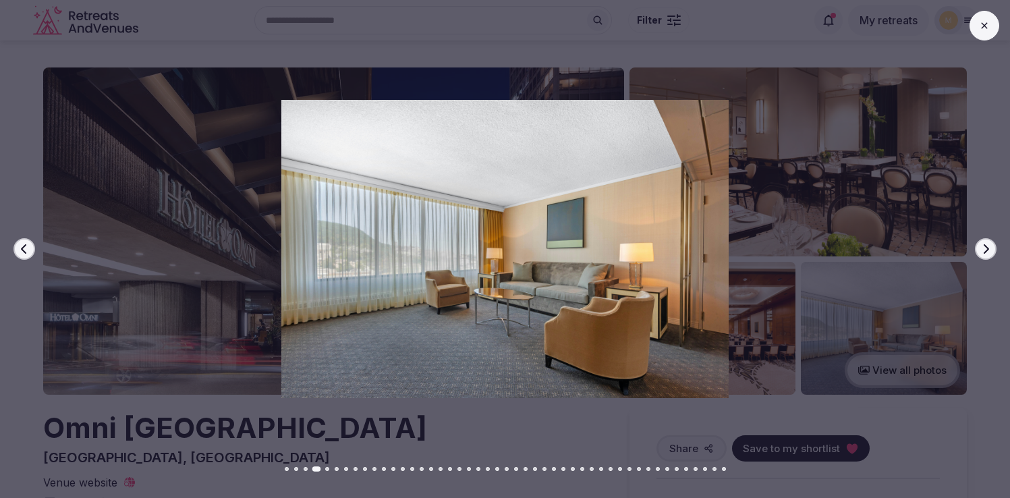
click at [985, 248] on icon "button" at bounding box center [985, 249] width 11 height 11
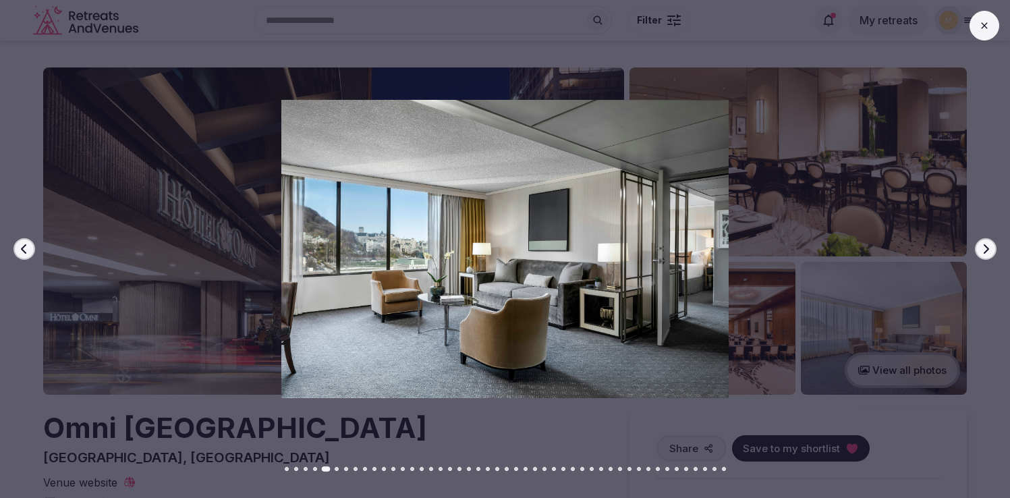
click at [985, 248] on icon "button" at bounding box center [985, 249] width 11 height 11
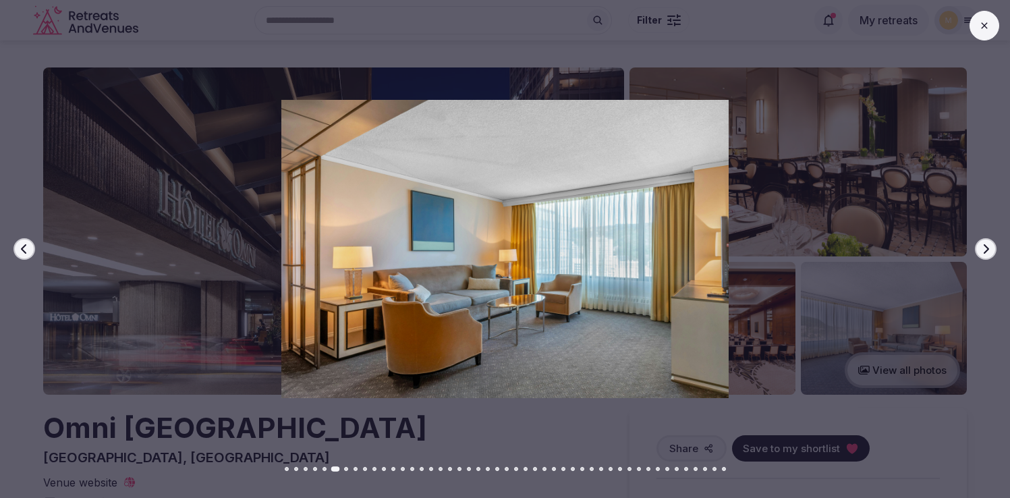
click at [985, 248] on icon "button" at bounding box center [985, 249] width 11 height 11
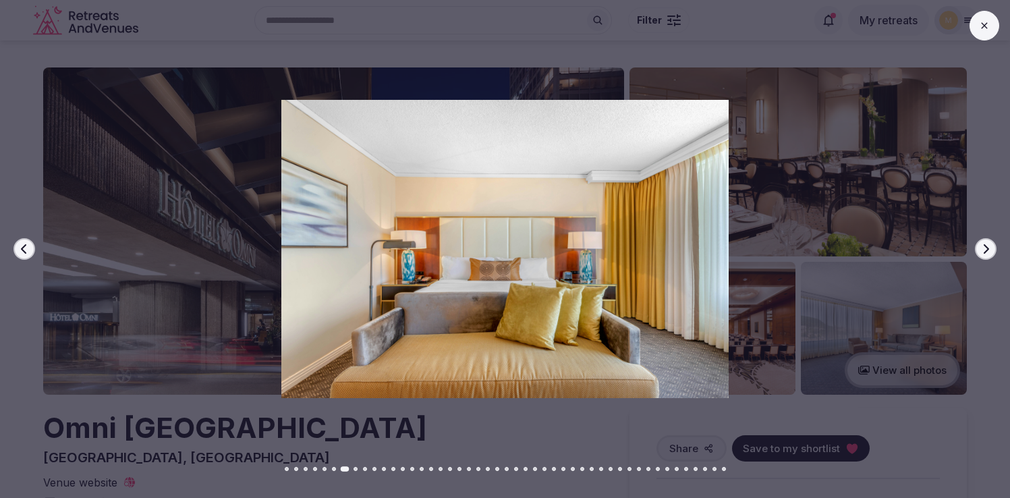
click at [985, 248] on icon "button" at bounding box center [985, 249] width 11 height 11
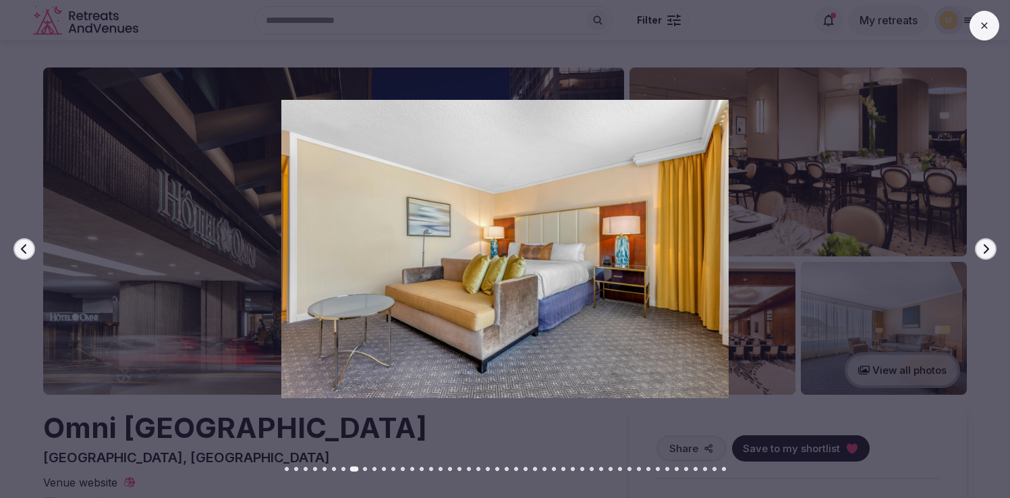
click at [985, 248] on icon "button" at bounding box center [985, 249] width 11 height 11
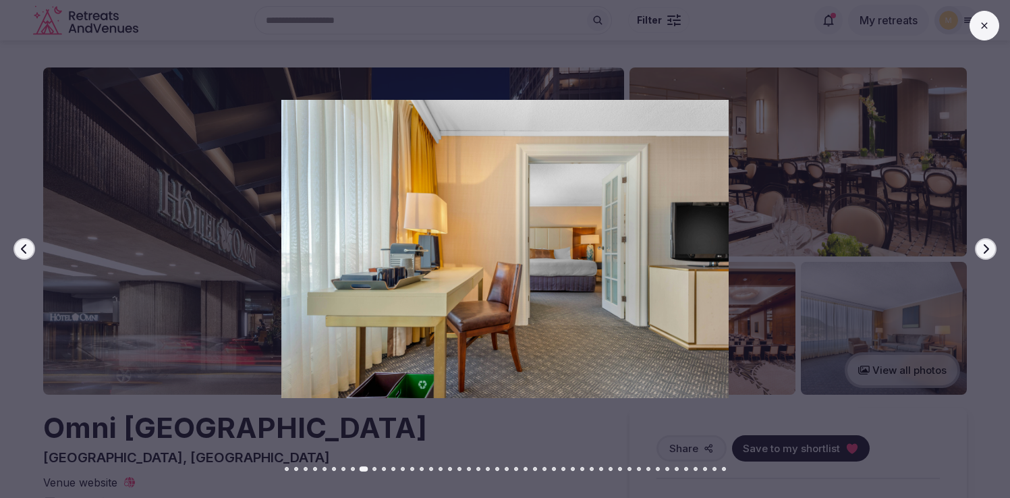
click at [985, 248] on icon "button" at bounding box center [985, 249] width 11 height 11
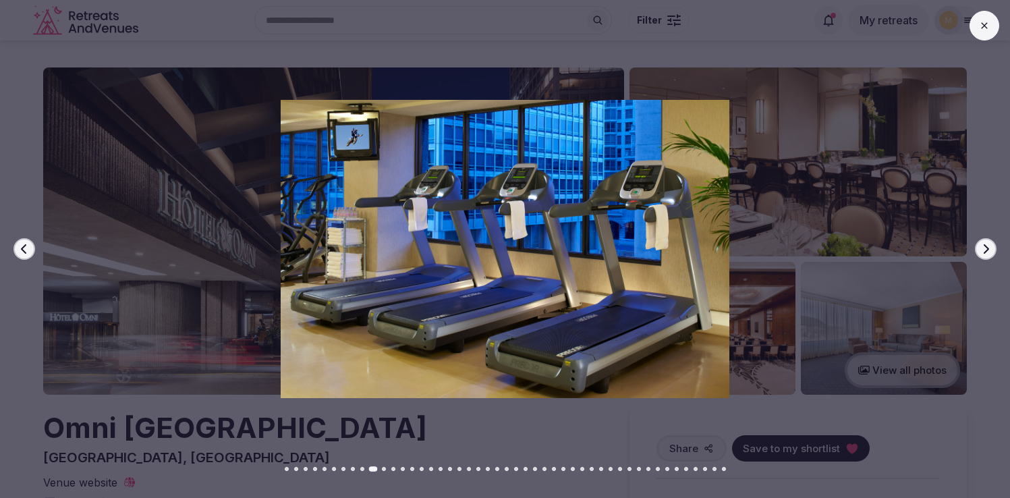
click at [983, 24] on icon at bounding box center [984, 25] width 6 height 6
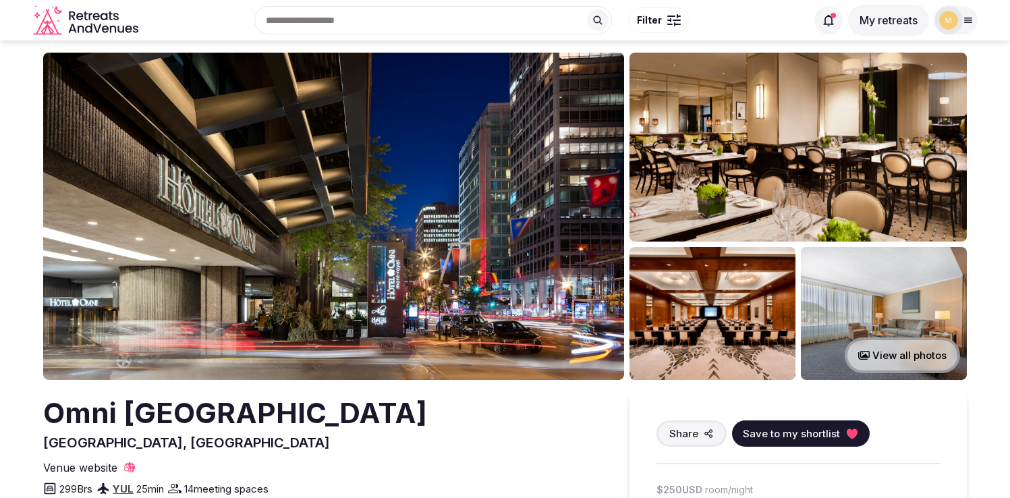
scroll to position [16, 0]
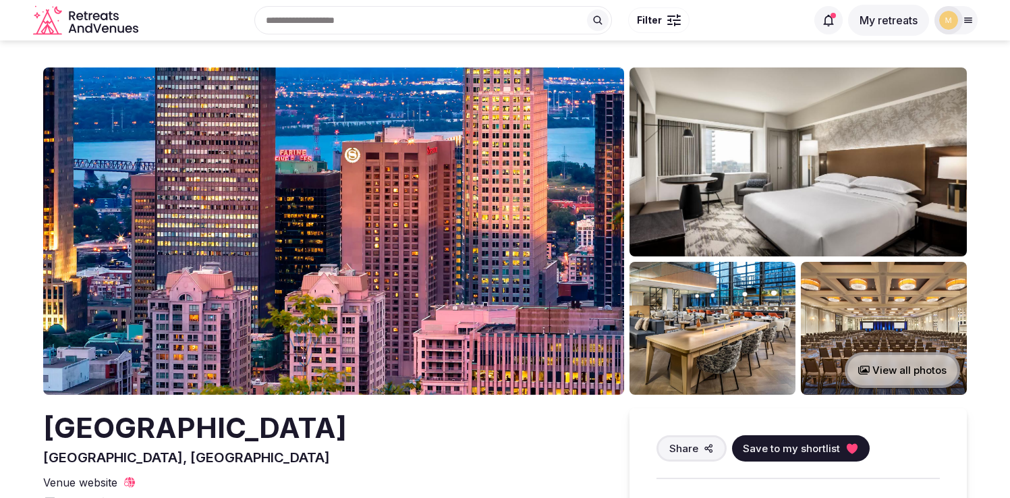
click at [364, 211] on img at bounding box center [333, 230] width 581 height 327
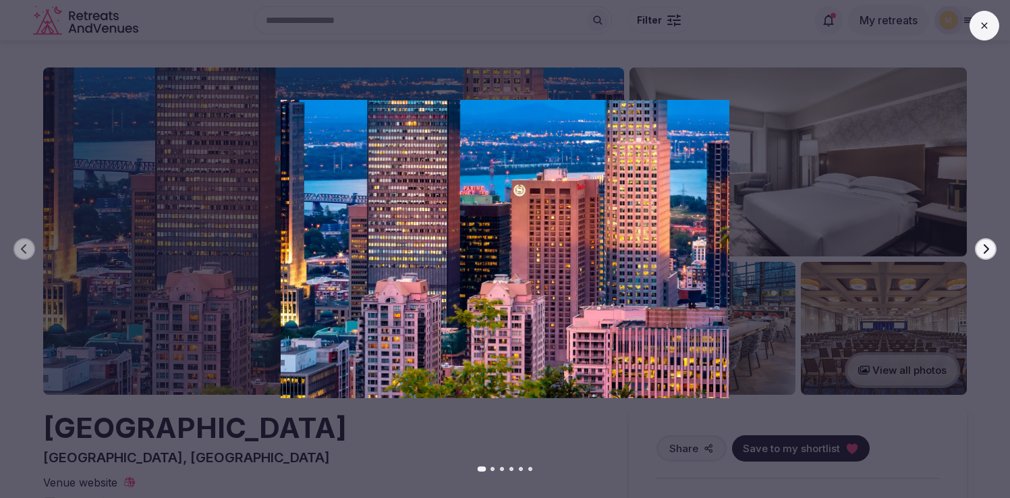
click at [984, 250] on icon "button" at bounding box center [985, 249] width 11 height 11
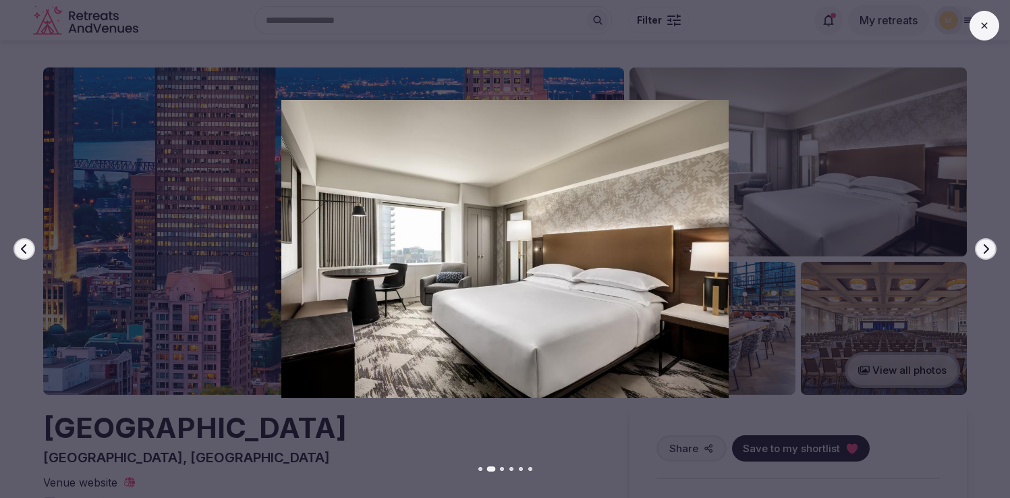
click at [984, 250] on icon "button" at bounding box center [985, 249] width 11 height 11
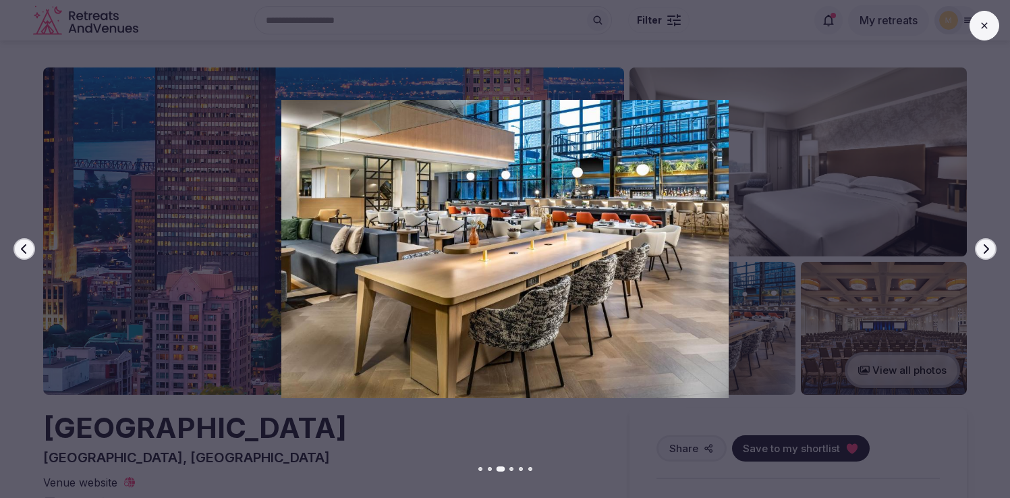
click at [984, 250] on icon "button" at bounding box center [985, 249] width 11 height 11
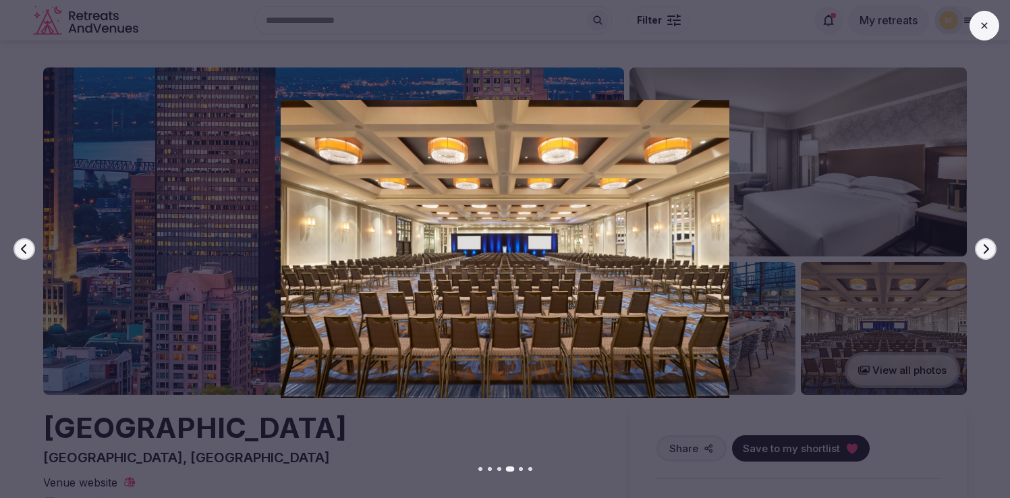
click at [984, 250] on icon "button" at bounding box center [985, 249] width 11 height 11
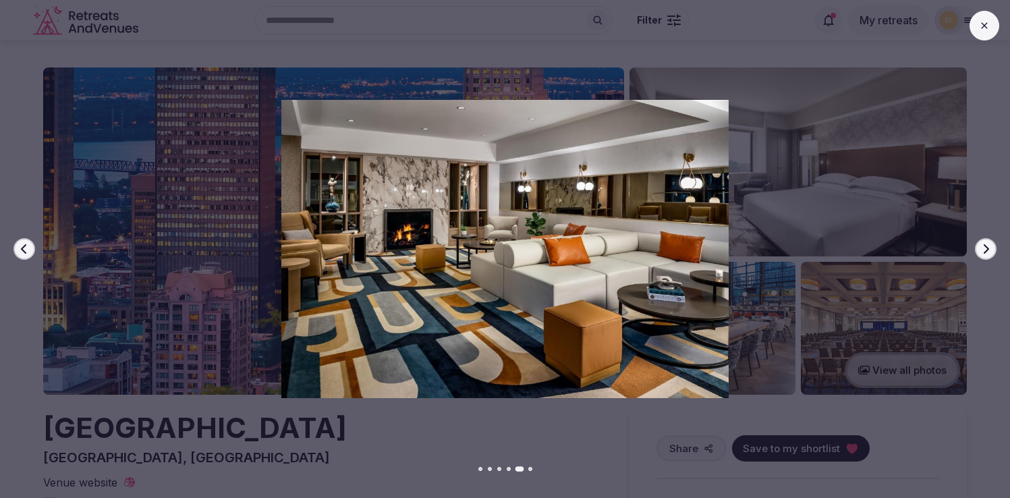
click at [984, 250] on icon "button" at bounding box center [985, 249] width 11 height 11
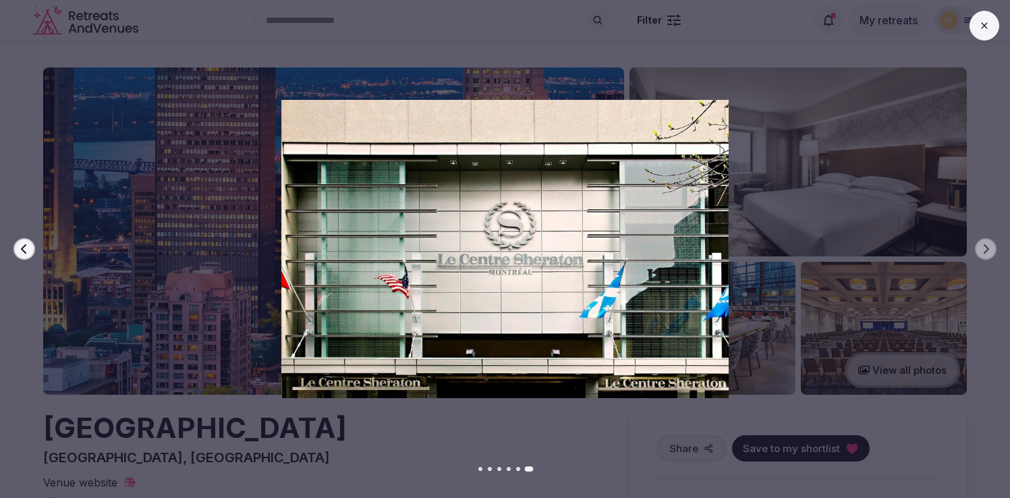
click at [989, 19] on button at bounding box center [985, 26] width 30 height 30
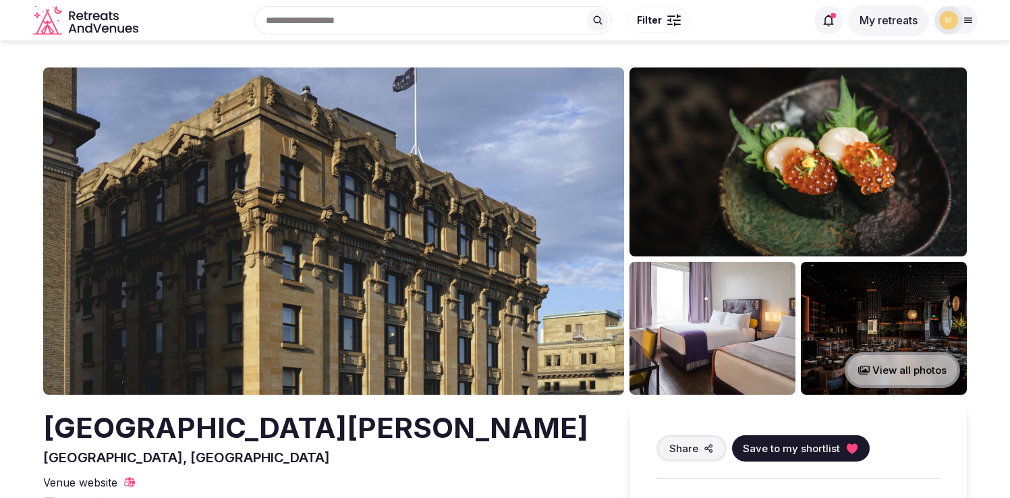
click at [449, 286] on img at bounding box center [333, 230] width 581 height 327
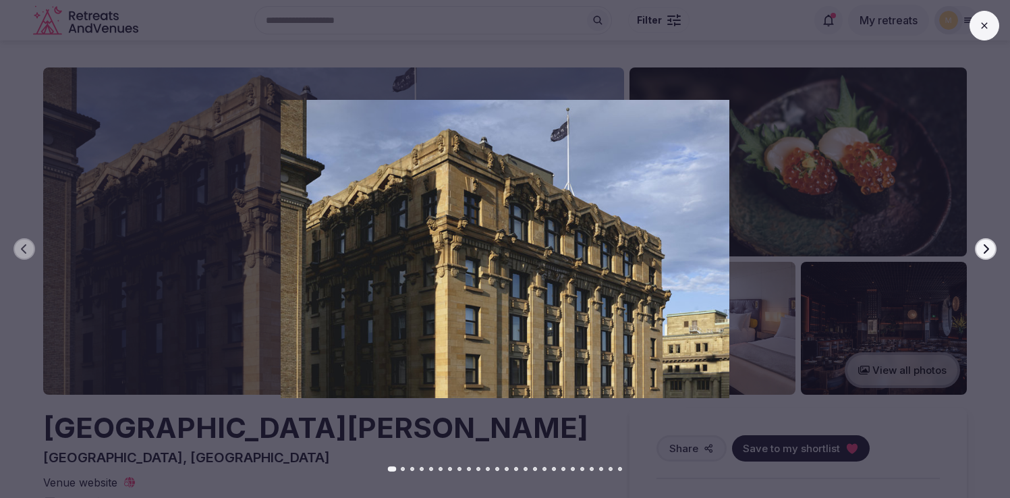
click at [986, 246] on icon "button" at bounding box center [986, 248] width 5 height 9
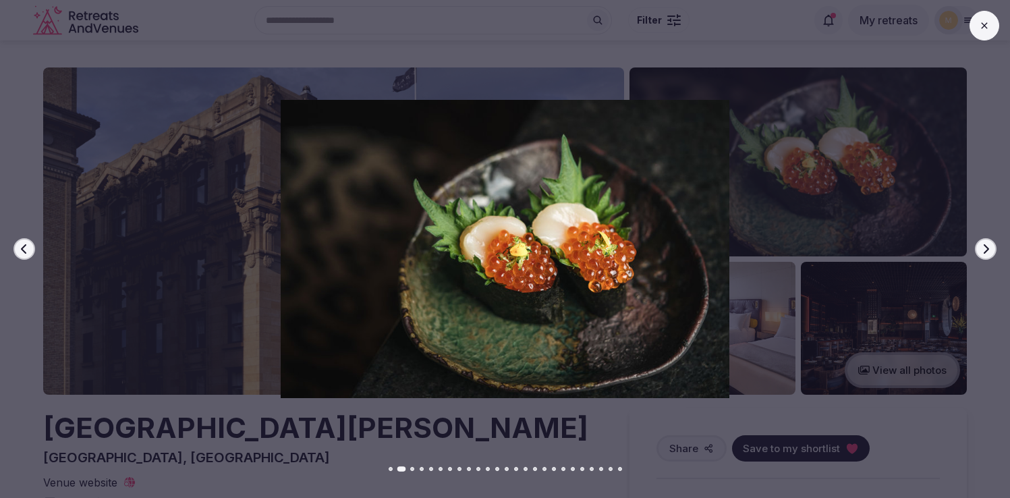
click at [986, 246] on icon "button" at bounding box center [986, 248] width 5 height 9
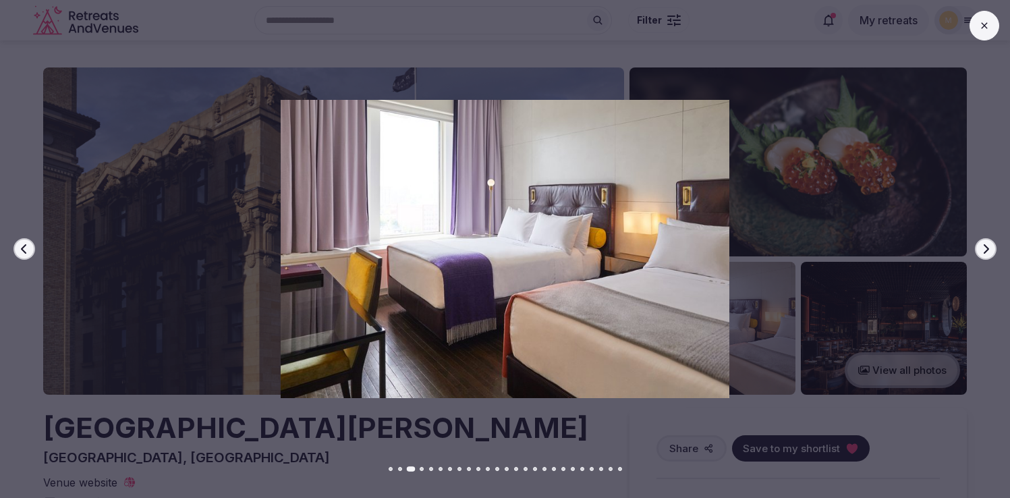
click at [986, 246] on icon "button" at bounding box center [986, 248] width 5 height 9
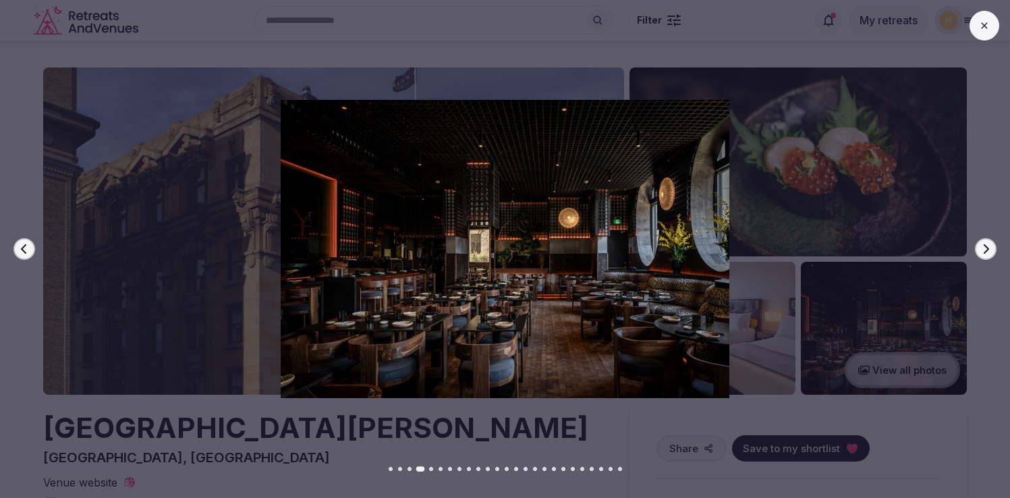
click at [986, 246] on icon "button" at bounding box center [986, 248] width 5 height 9
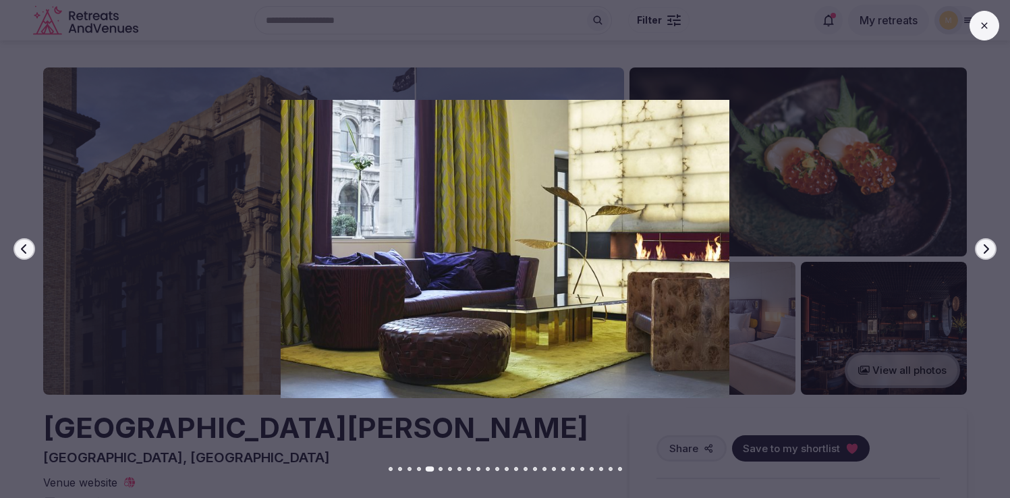
click at [986, 246] on icon "button" at bounding box center [986, 248] width 5 height 9
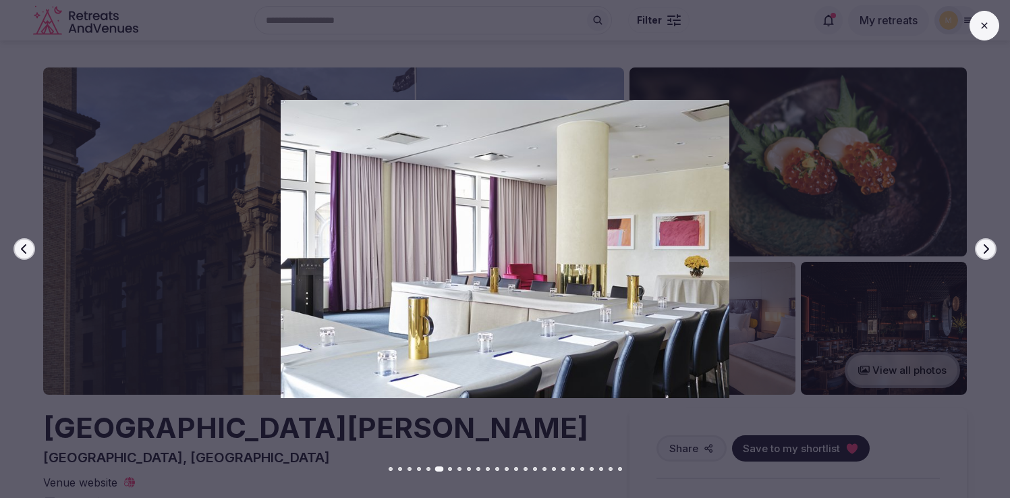
click at [986, 246] on icon "button" at bounding box center [986, 248] width 5 height 9
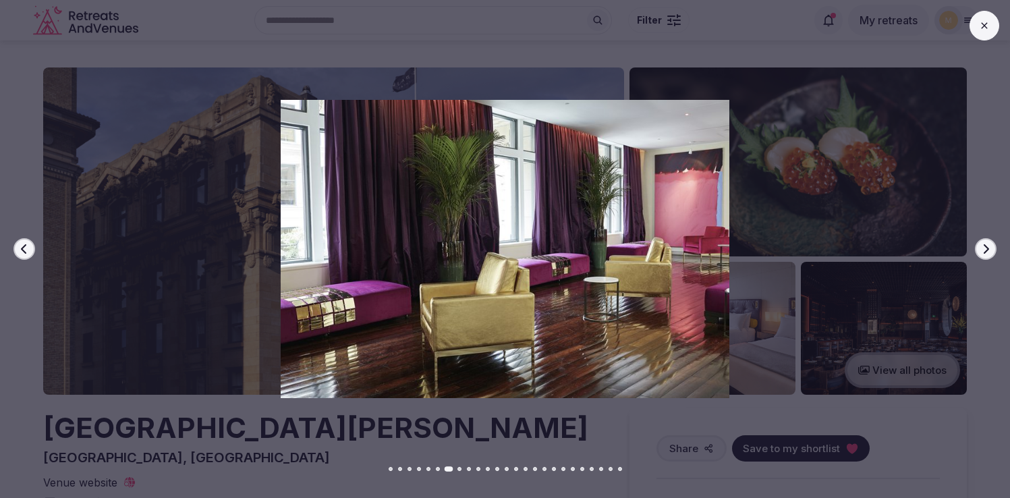
click at [986, 246] on icon "button" at bounding box center [986, 248] width 5 height 9
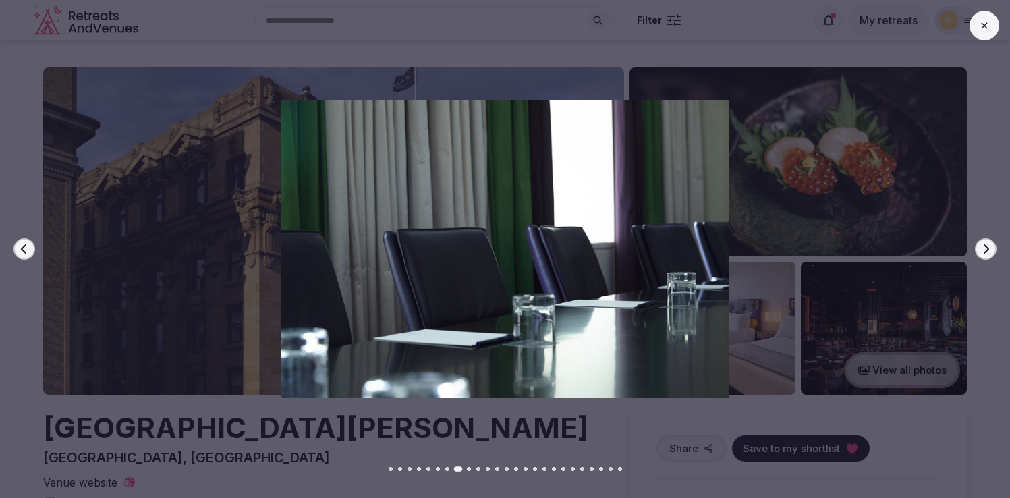
click at [986, 246] on icon "button" at bounding box center [986, 248] width 5 height 9
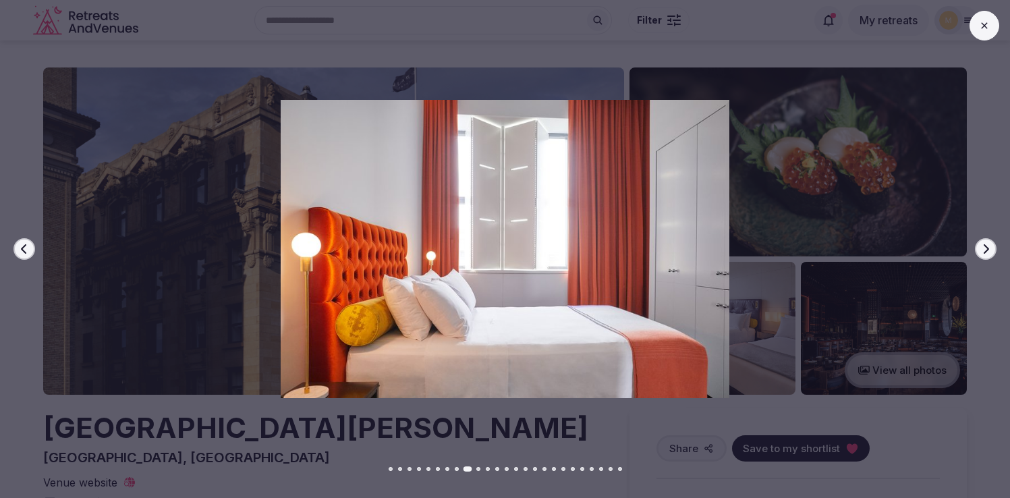
click at [986, 246] on icon "button" at bounding box center [986, 248] width 5 height 9
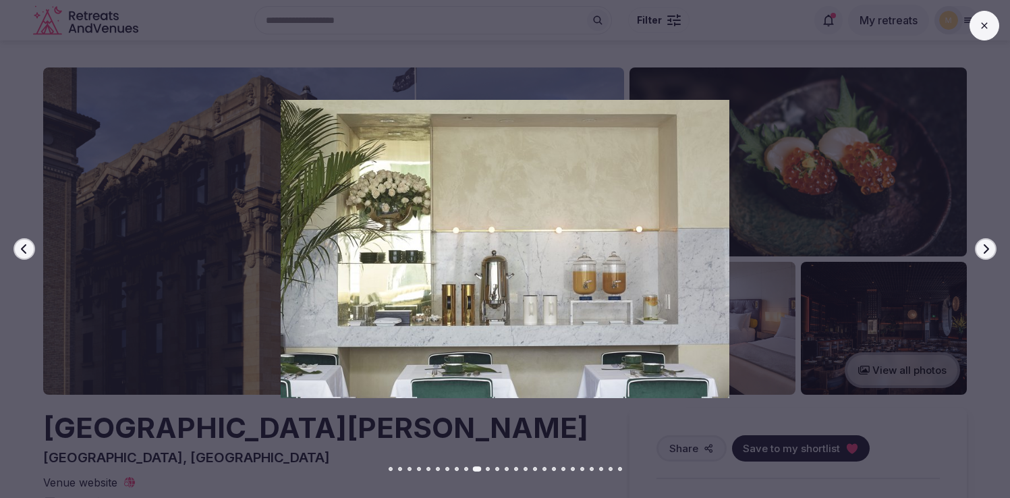
click at [986, 246] on icon "button" at bounding box center [986, 248] width 5 height 9
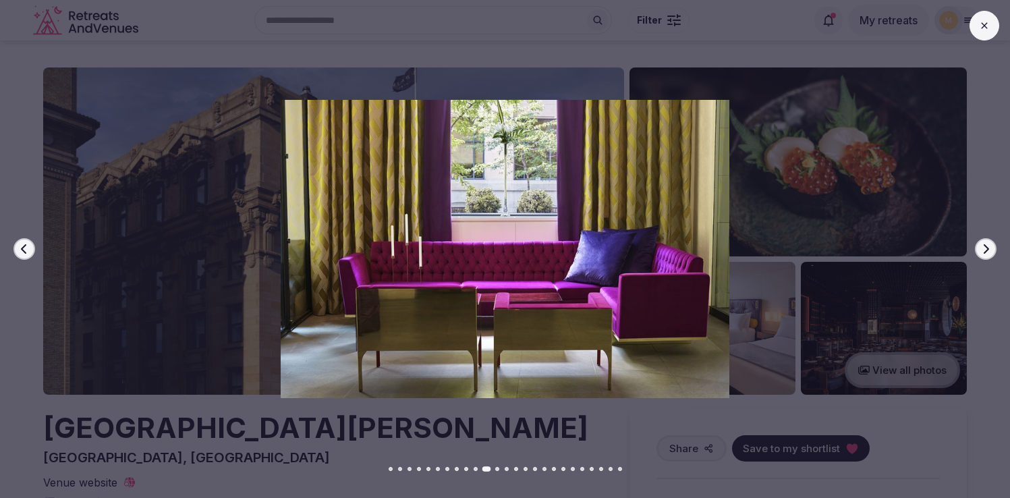
click at [986, 246] on icon "button" at bounding box center [986, 248] width 5 height 9
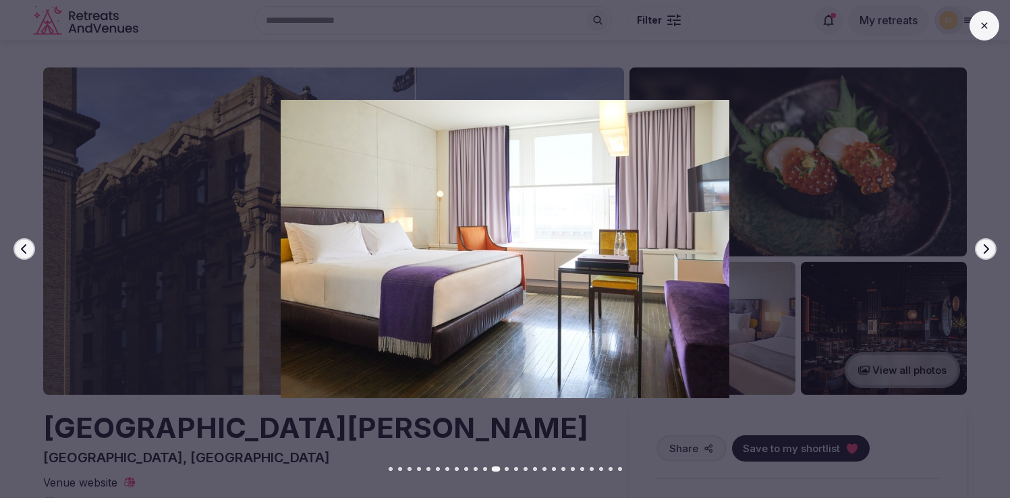
click at [986, 246] on icon "button" at bounding box center [986, 248] width 5 height 9
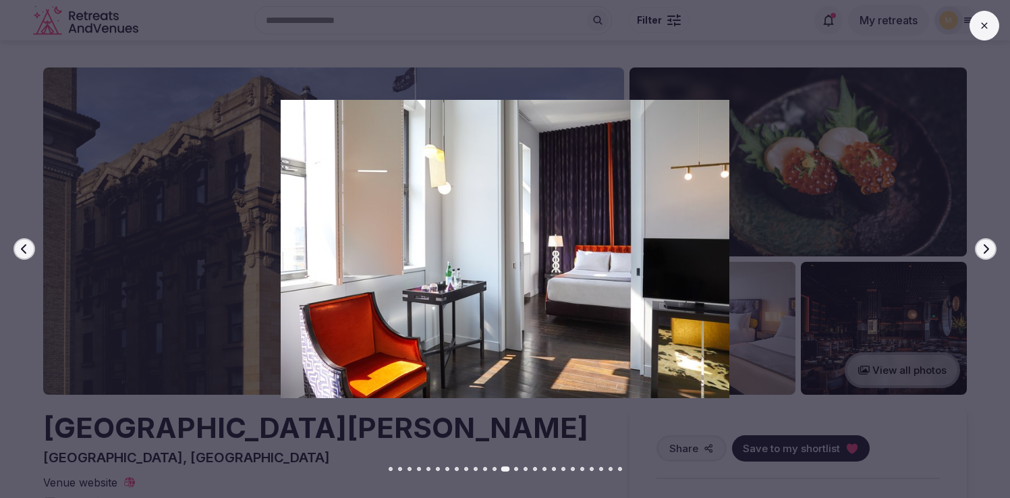
click at [986, 246] on icon "button" at bounding box center [986, 248] width 5 height 9
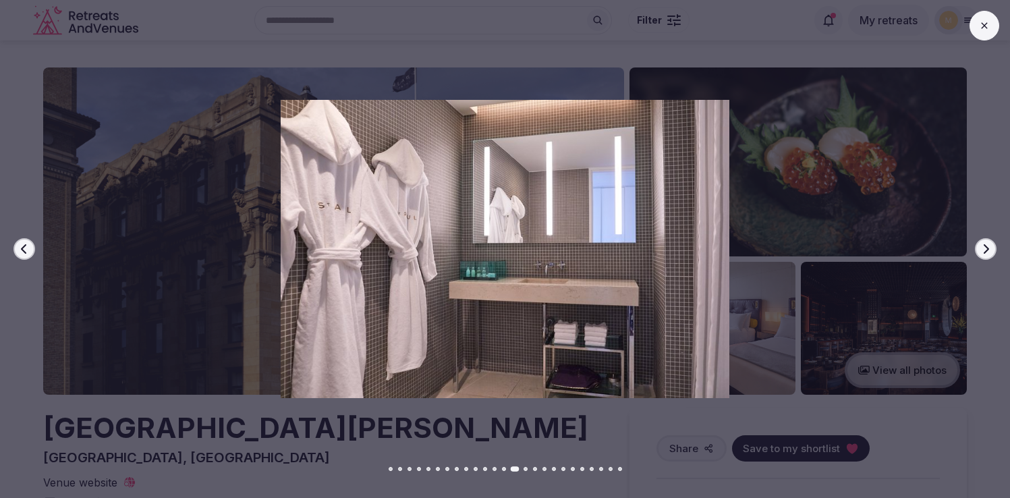
click at [986, 246] on icon "button" at bounding box center [986, 248] width 5 height 9
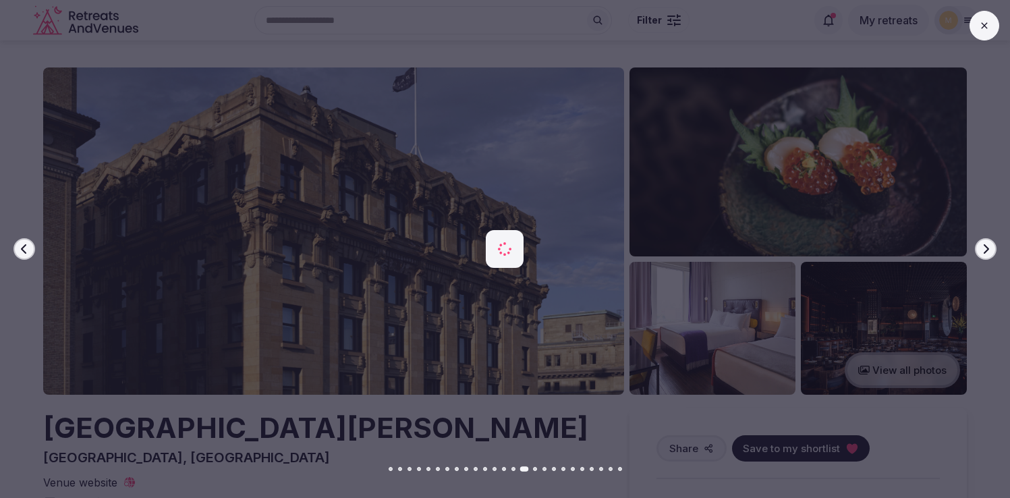
click at [986, 246] on icon "button" at bounding box center [986, 248] width 5 height 9
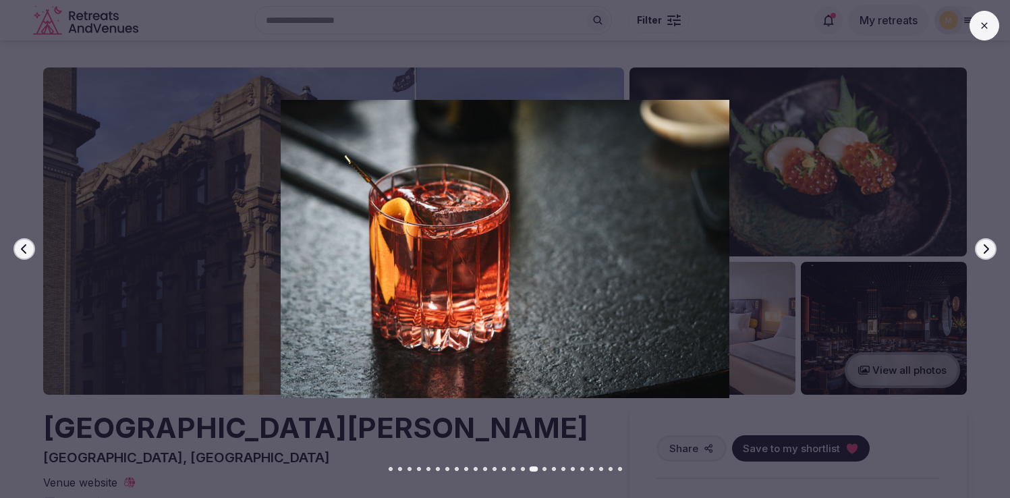
click at [986, 246] on icon "button" at bounding box center [986, 248] width 5 height 9
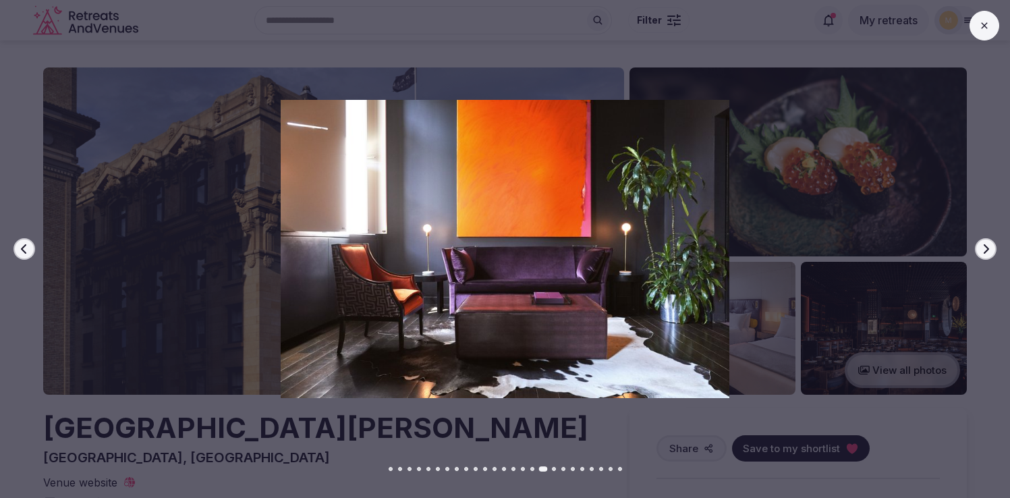
click at [986, 246] on icon "button" at bounding box center [986, 248] width 5 height 9
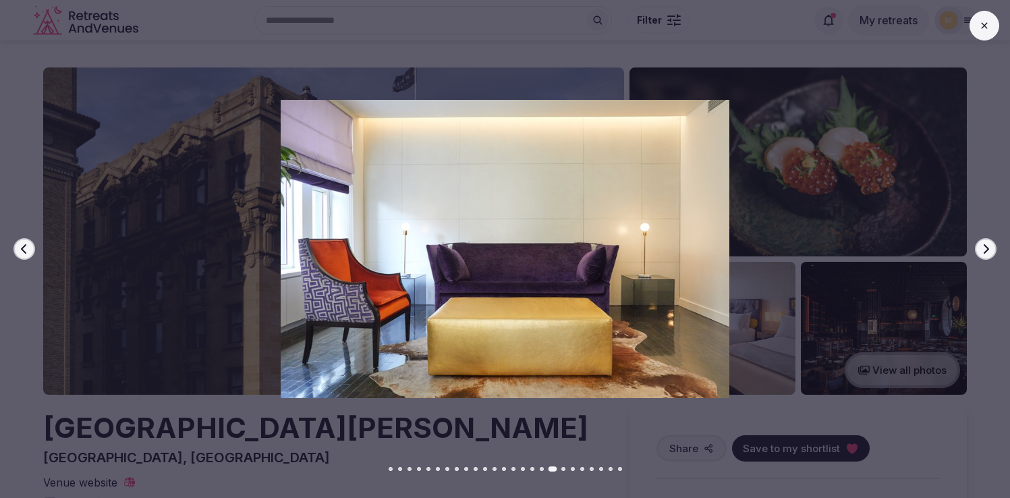
click at [986, 246] on icon "button" at bounding box center [986, 248] width 5 height 9
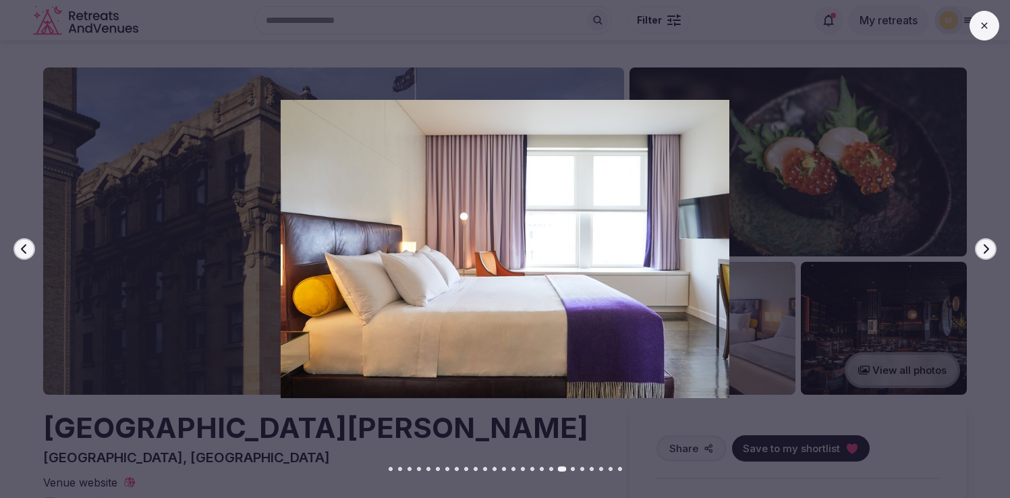
click at [986, 246] on icon "button" at bounding box center [986, 248] width 5 height 9
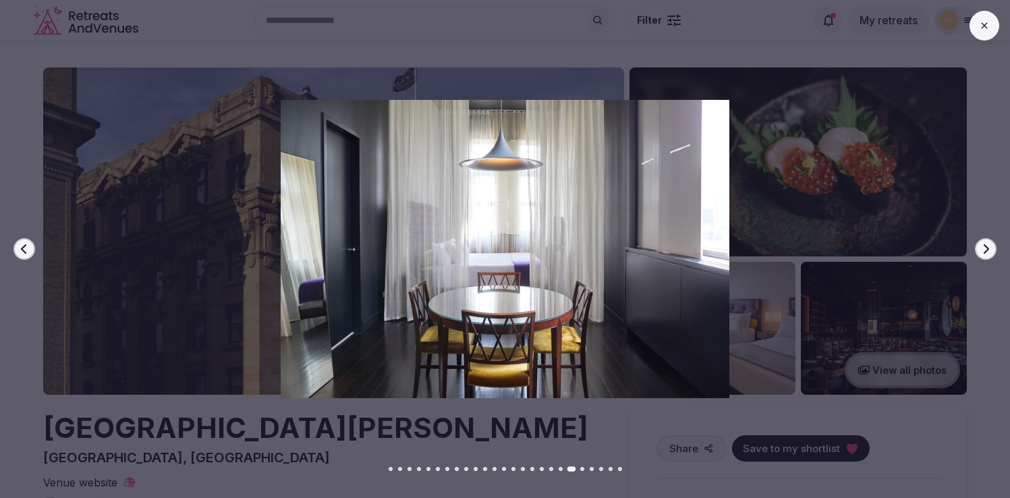
click at [986, 246] on icon "button" at bounding box center [986, 248] width 5 height 9
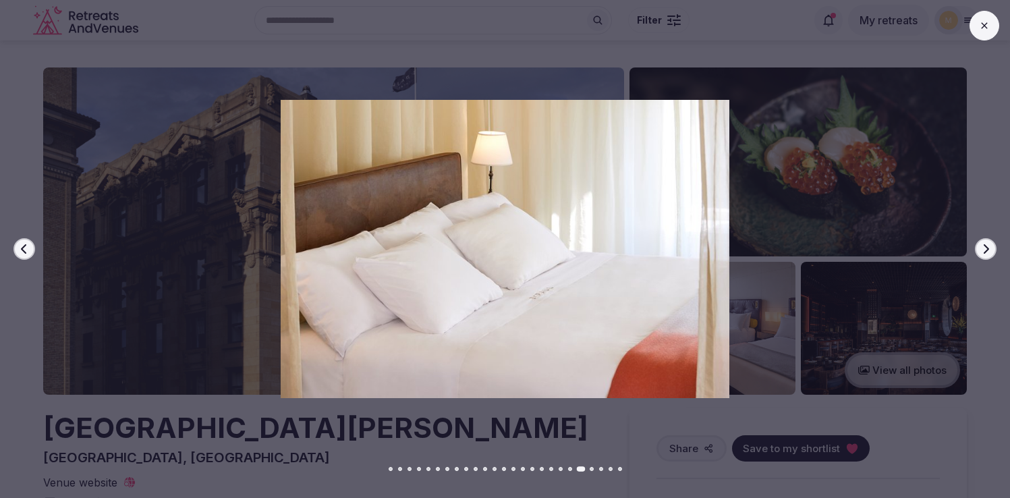
click at [986, 246] on icon "button" at bounding box center [986, 248] width 5 height 9
